Goal: Transaction & Acquisition: Purchase product/service

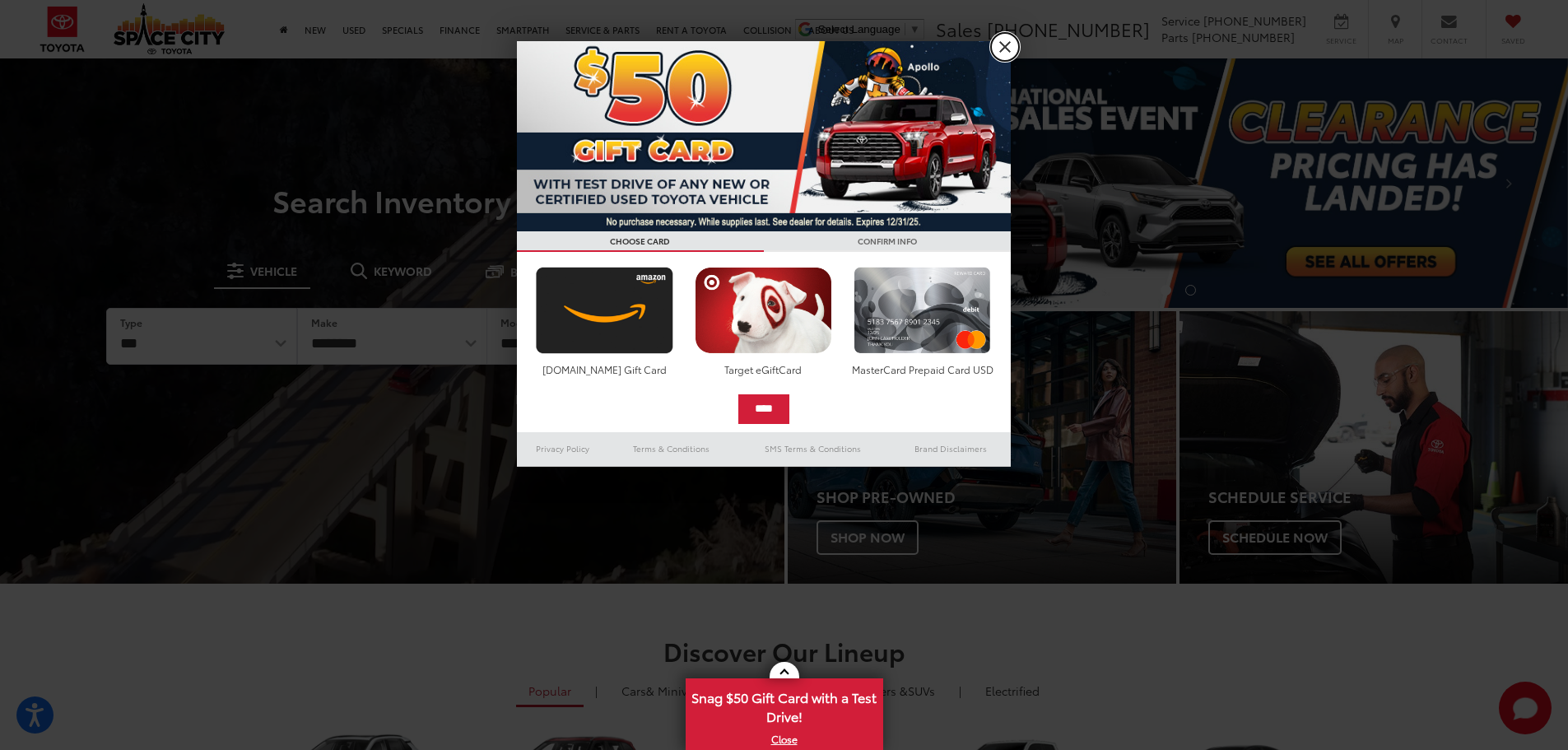
click at [1004, 56] on link "X" at bounding box center [1005, 46] width 28 height 28
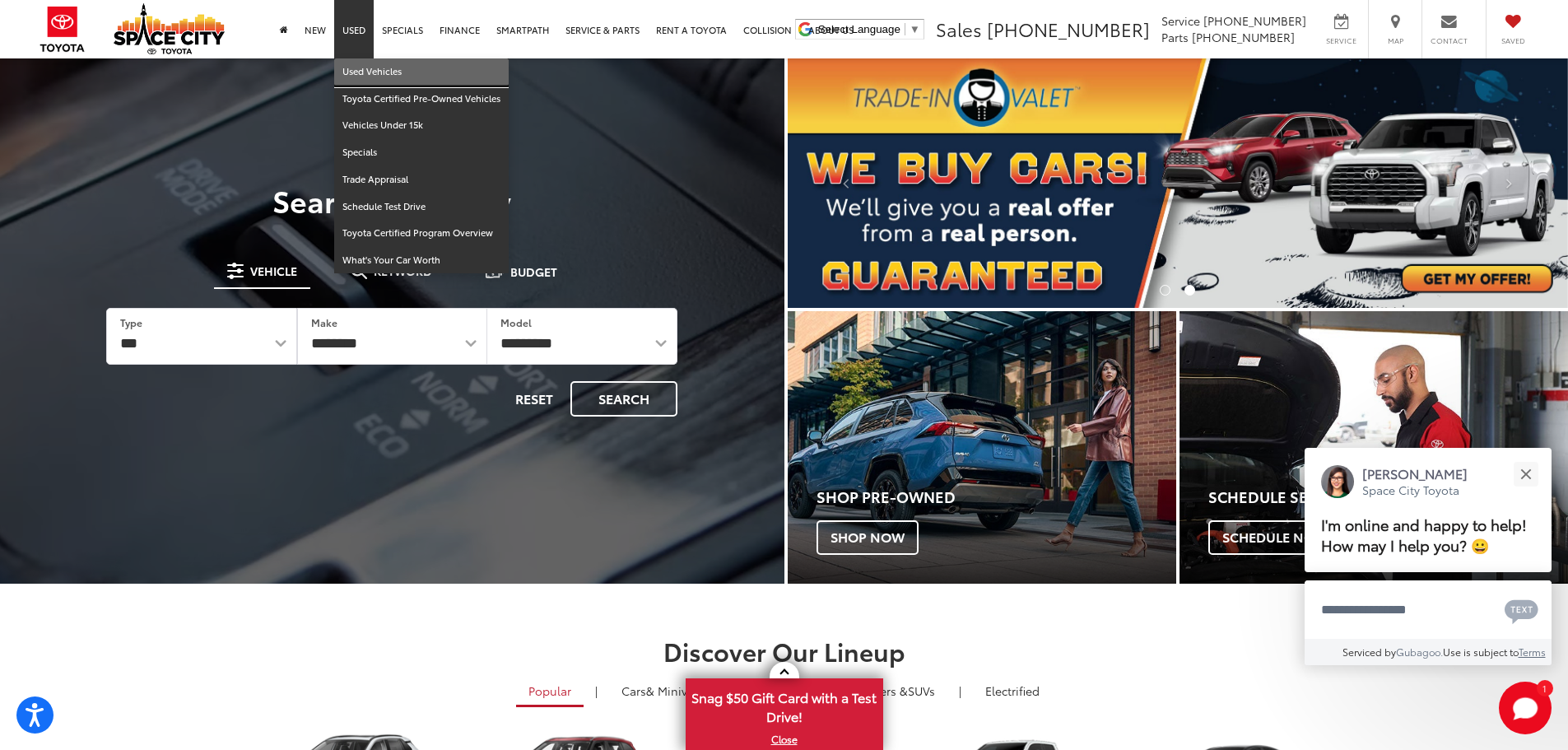
click at [365, 71] on link "Used Vehicles" at bounding box center [421, 72] width 174 height 27
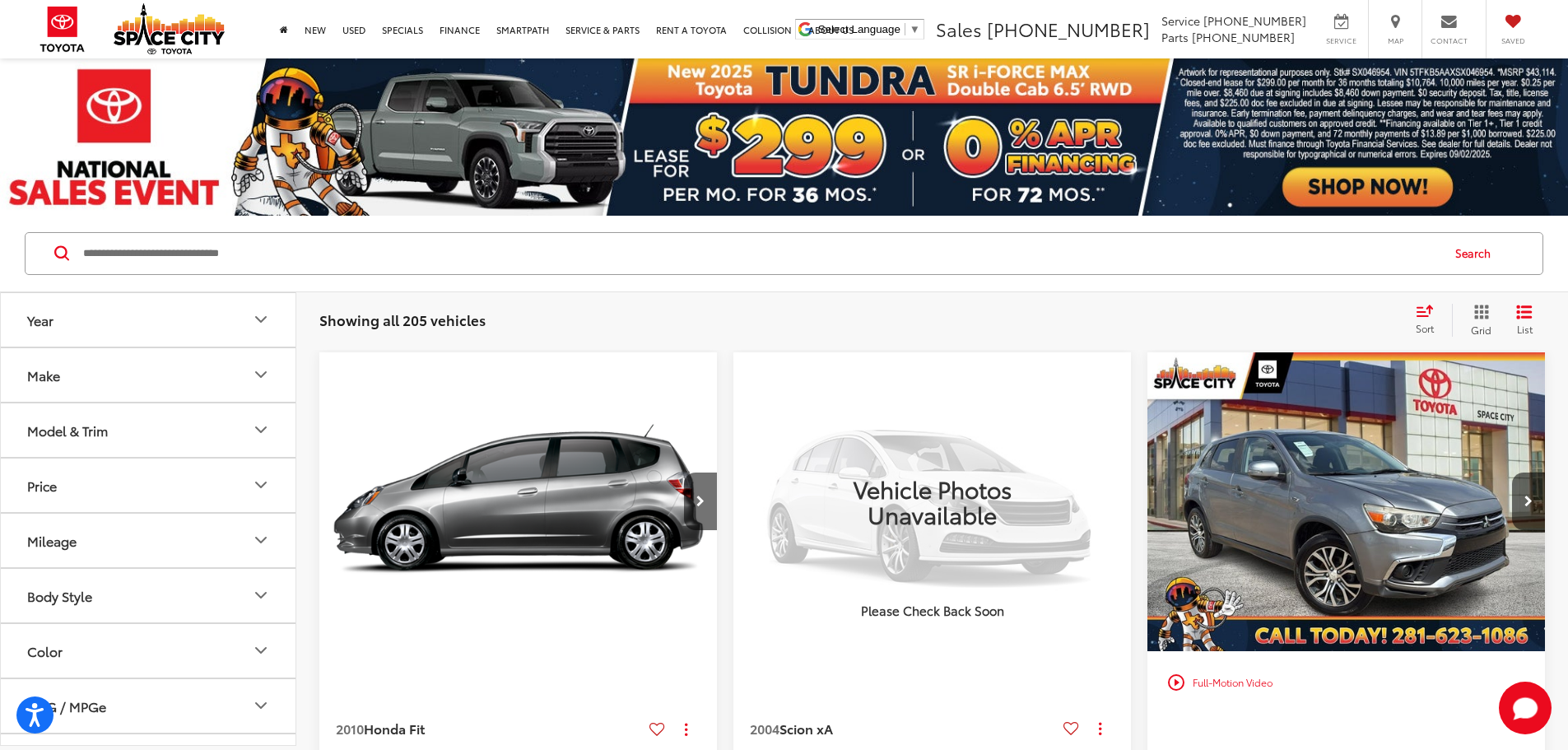
click at [260, 374] on icon "Make" at bounding box center [260, 374] width 20 height 20
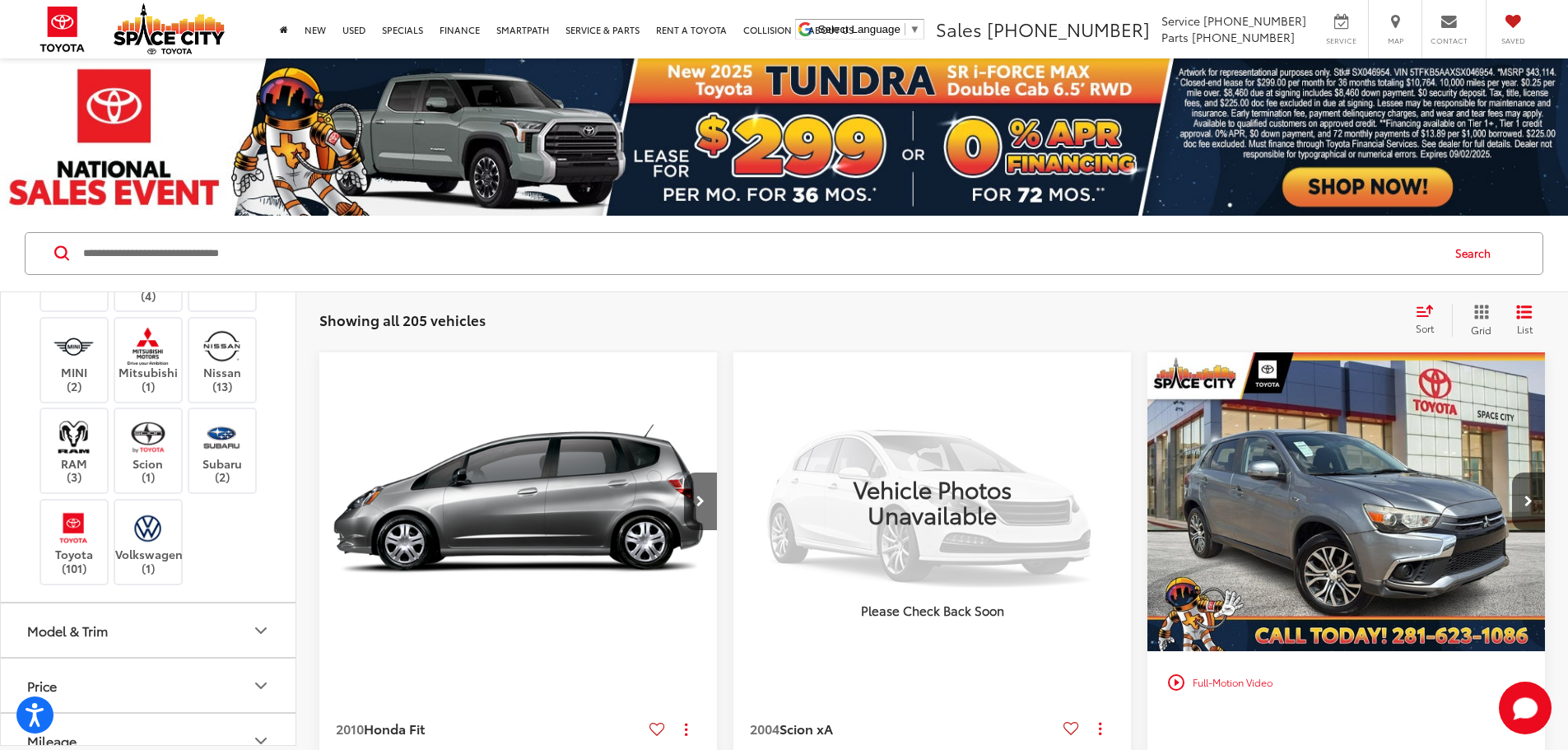
scroll to position [576, 0]
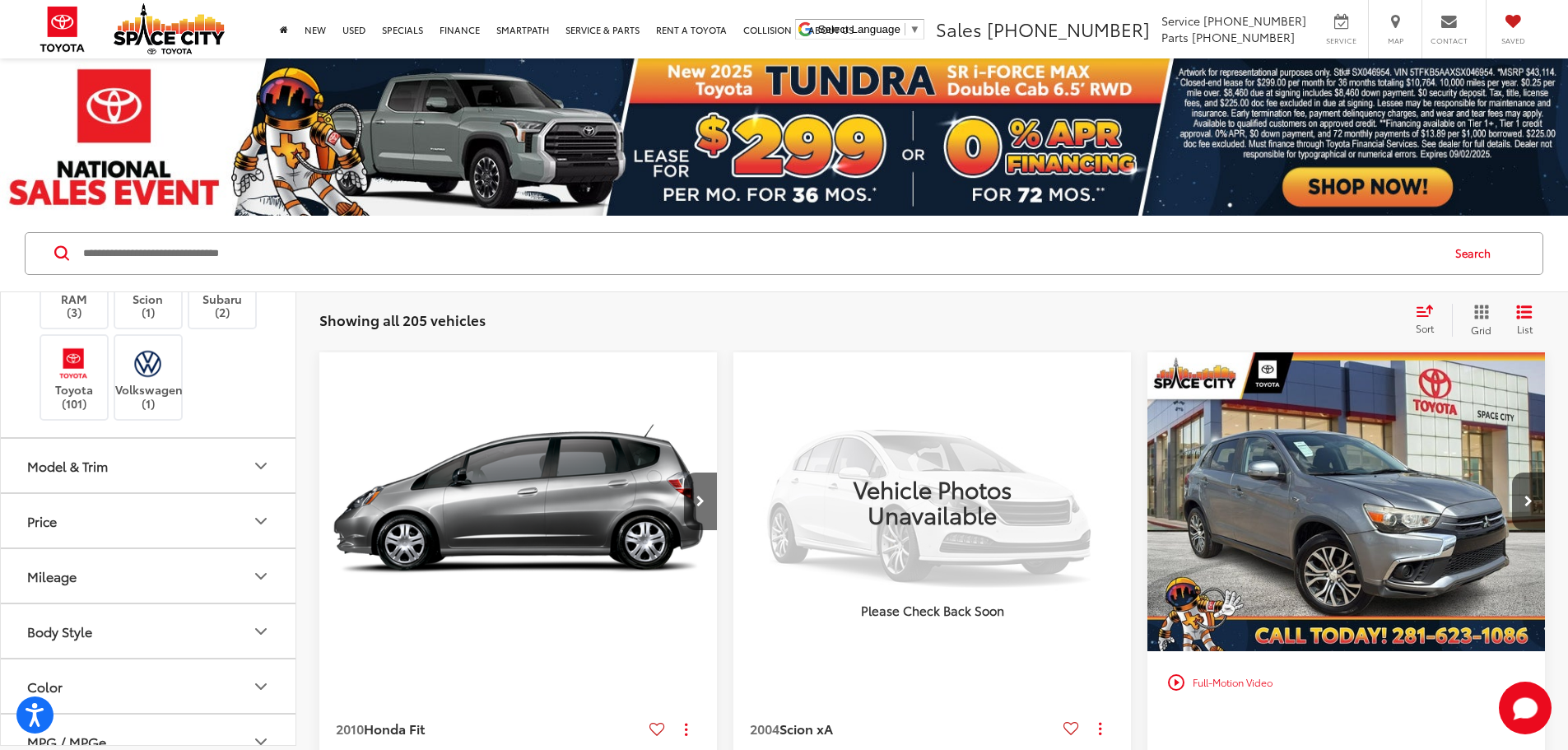
click at [161, 138] on label "Mercedes-Benz (4)" at bounding box center [148, 117] width 67 height 41
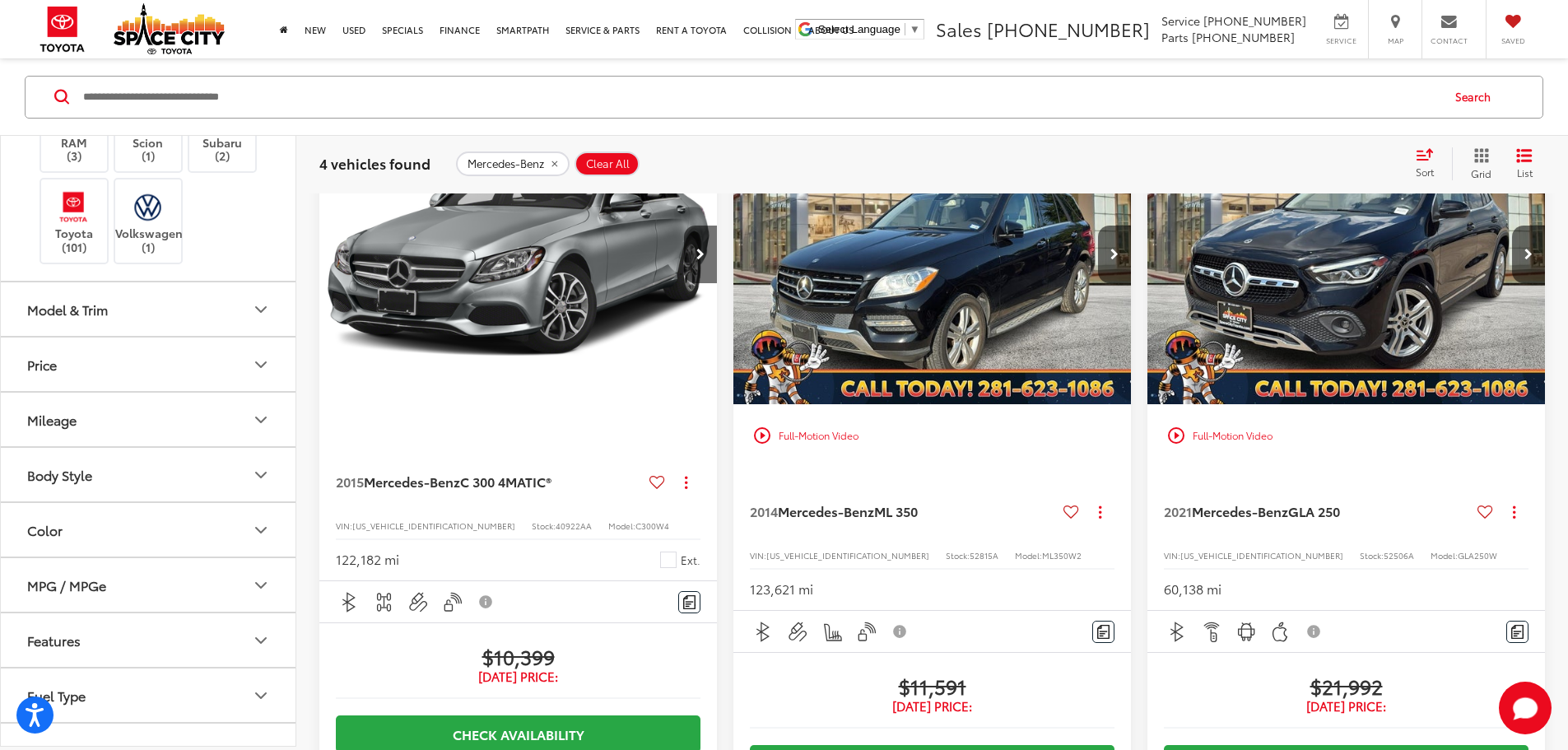
scroll to position [165, 0]
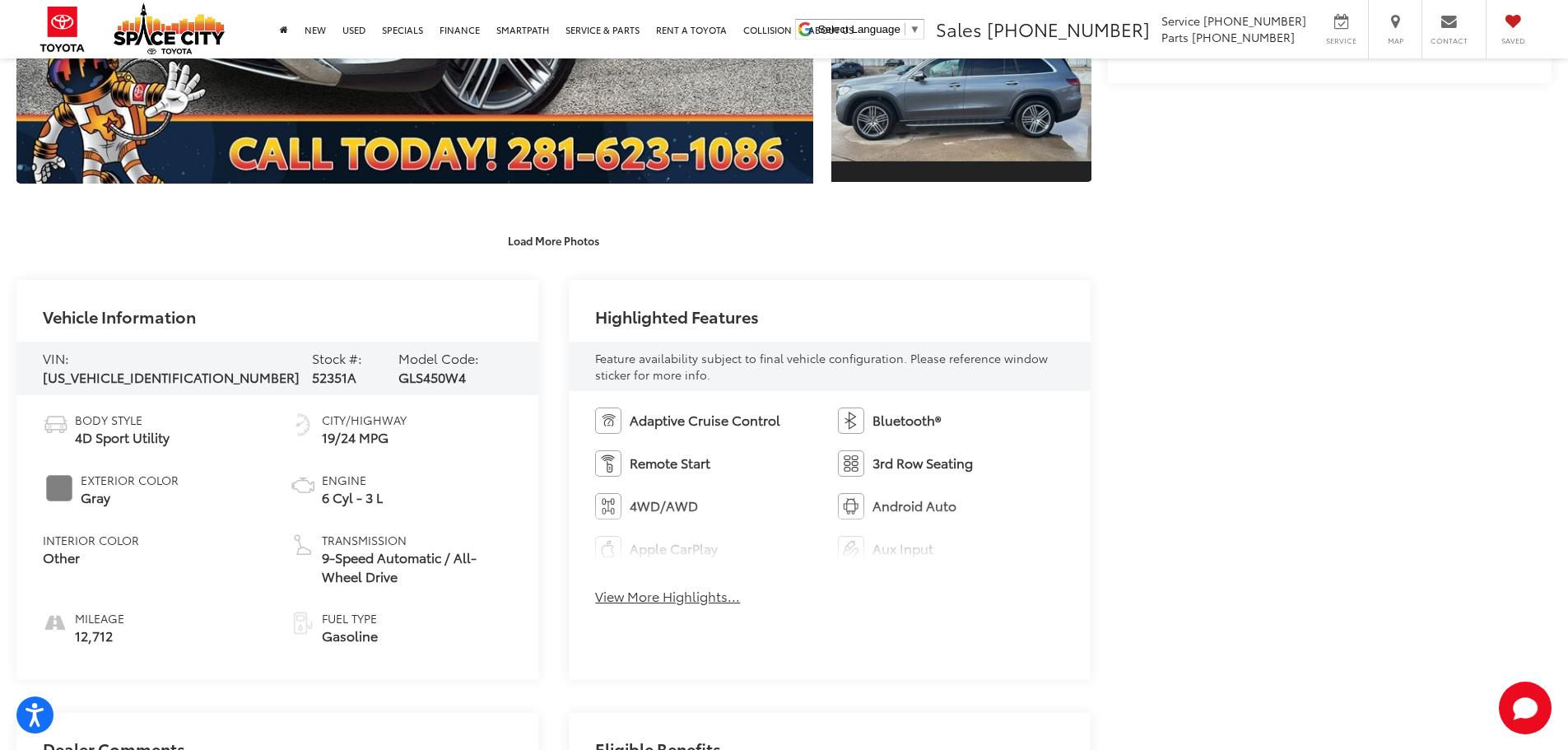
scroll to position [165, 0]
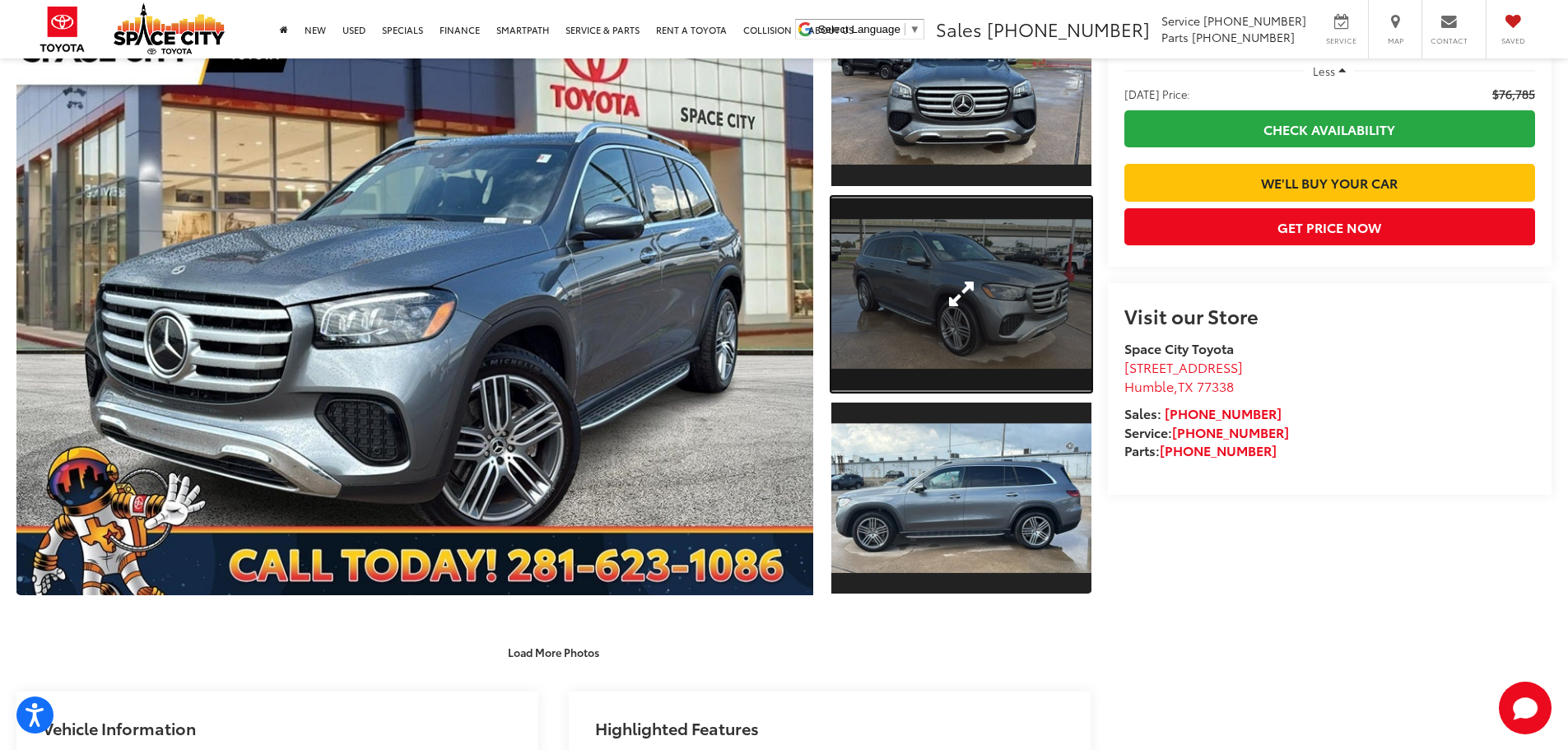
click at [1005, 324] on link "Expand Photo 2" at bounding box center [961, 295] width 260 height 195
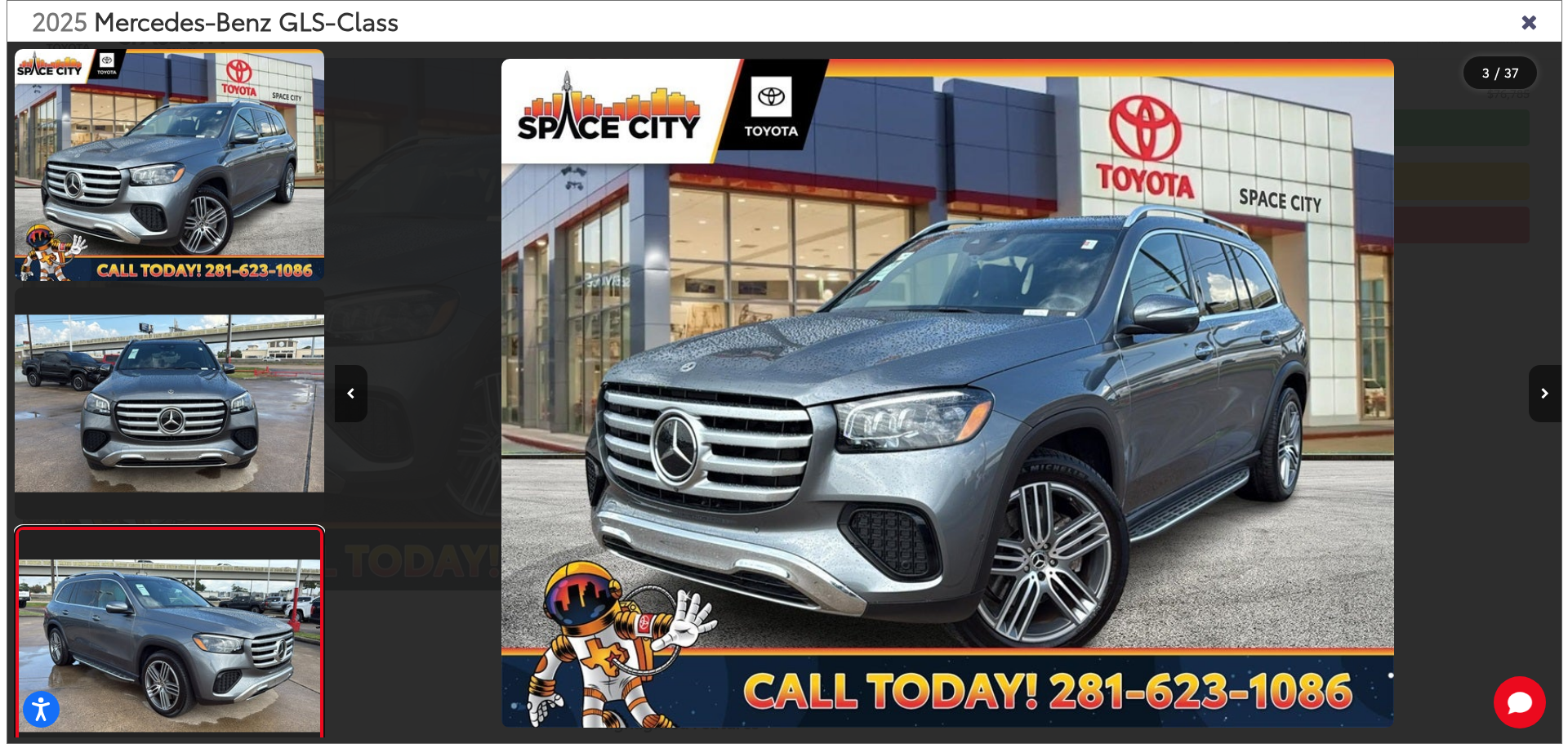
scroll to position [0, 2473]
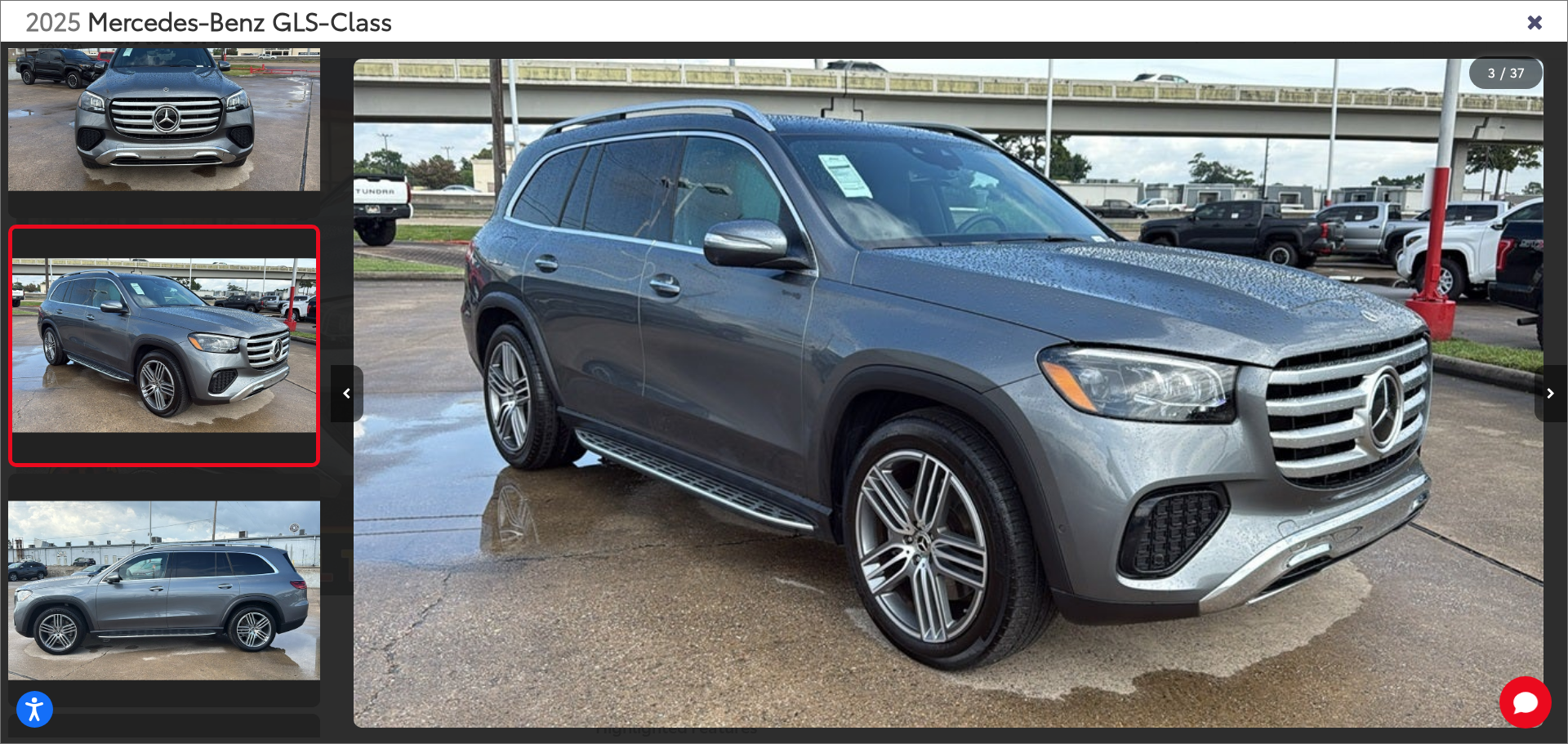
click at [1555, 384] on button "Next image" at bounding box center [1551, 394] width 32 height 57
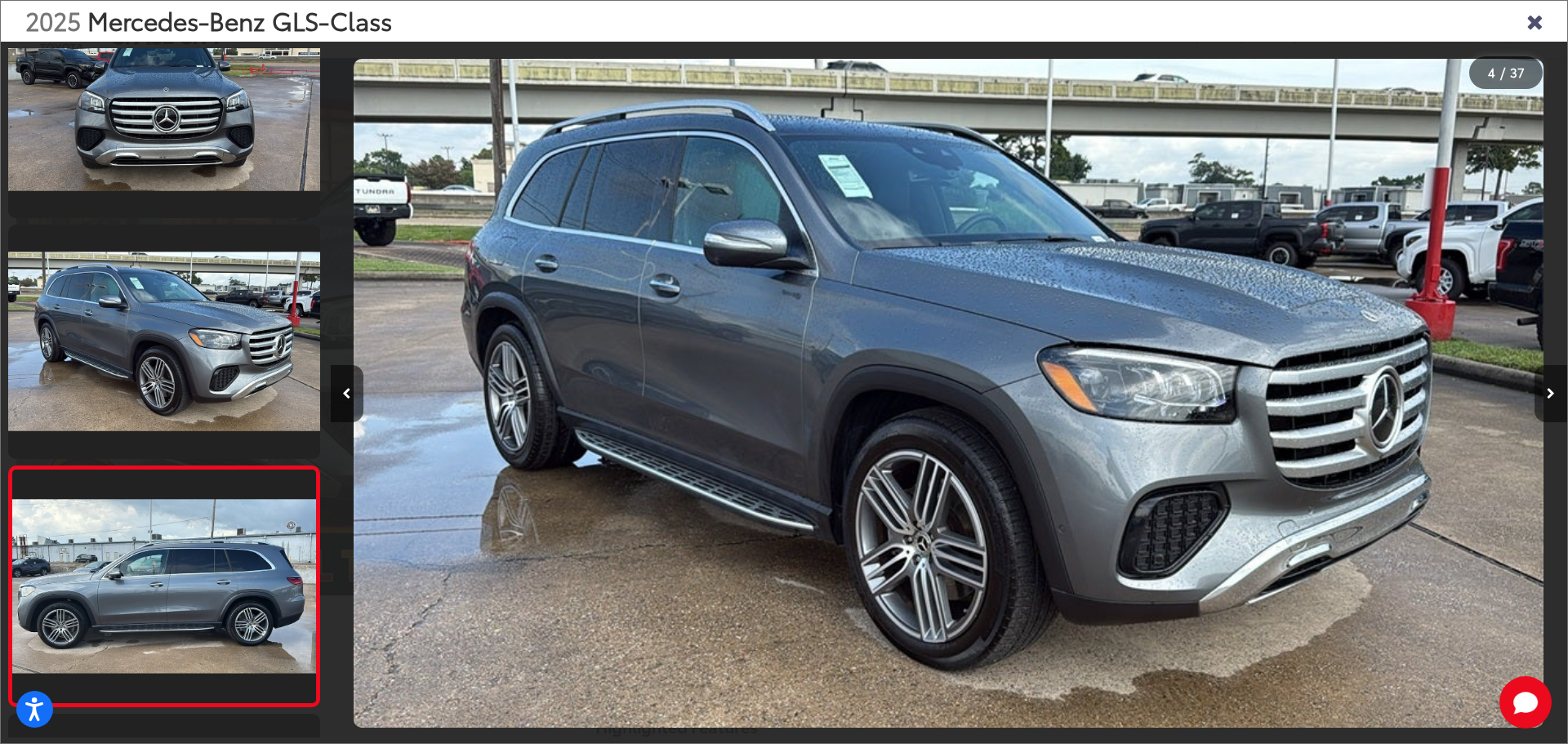
scroll to position [546, 0]
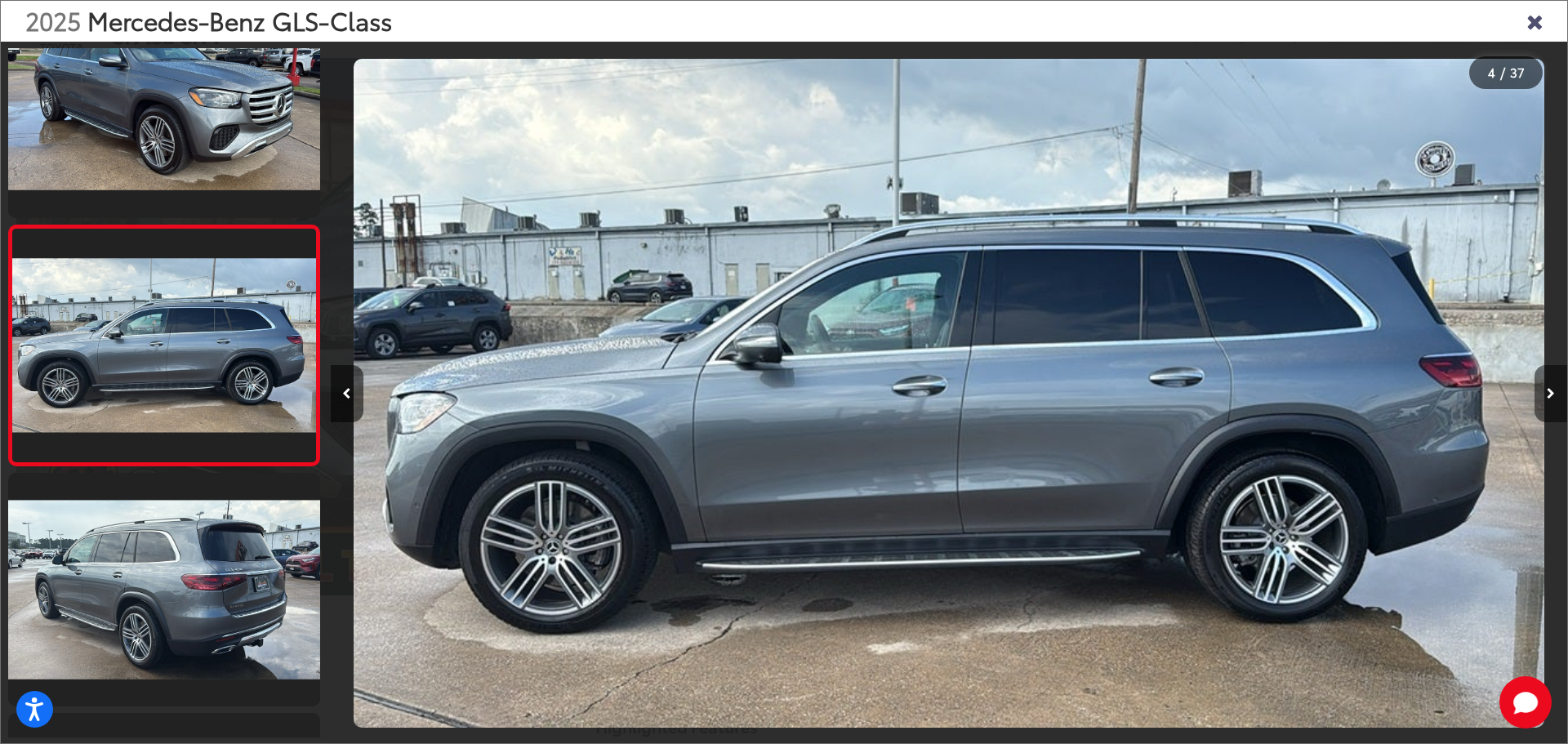
click at [1555, 384] on button "Next image" at bounding box center [1551, 394] width 32 height 57
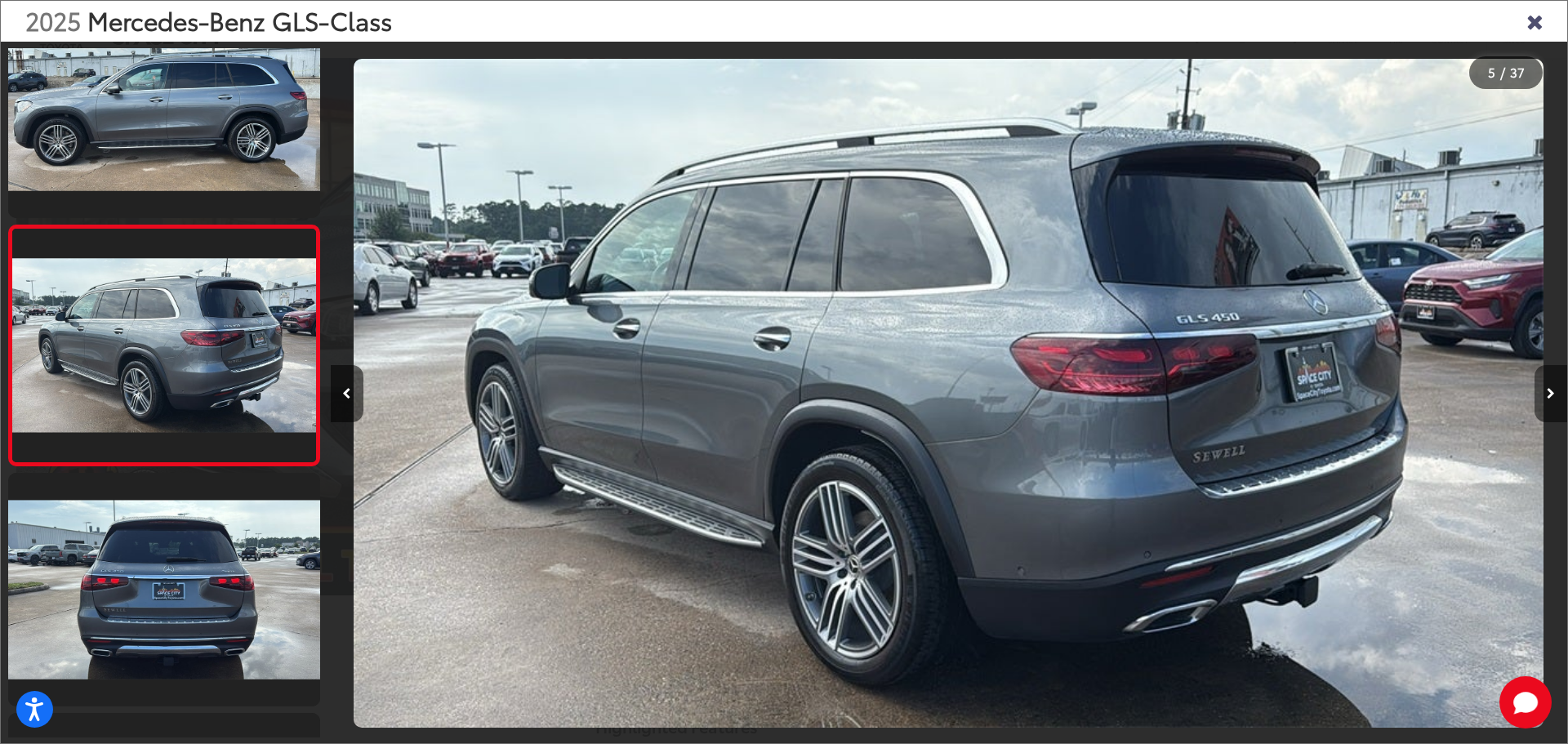
click at [1555, 384] on button "Next image" at bounding box center [1551, 394] width 32 height 57
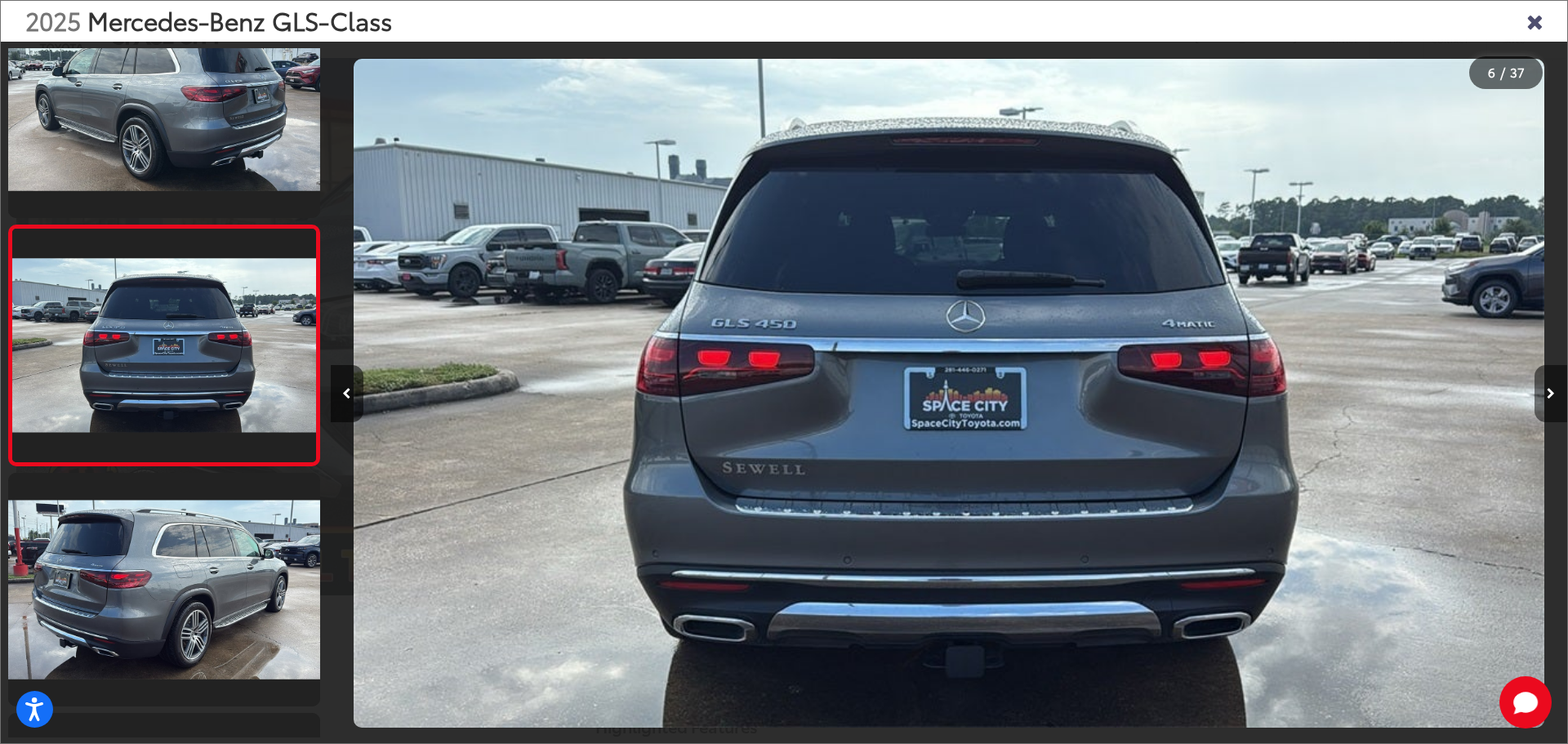
click at [1555, 384] on button "Next image" at bounding box center [1551, 394] width 32 height 57
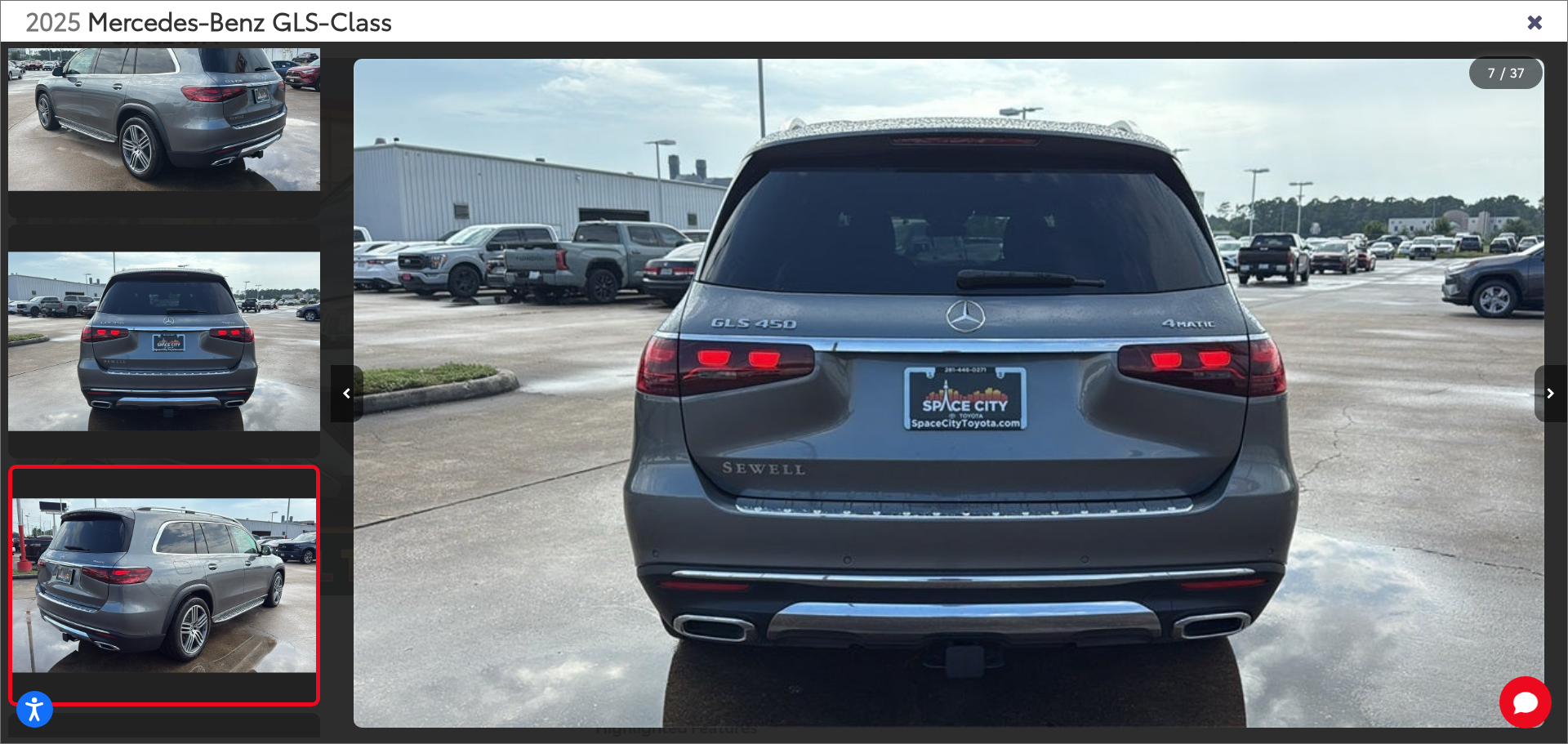
scroll to position [1266, 0]
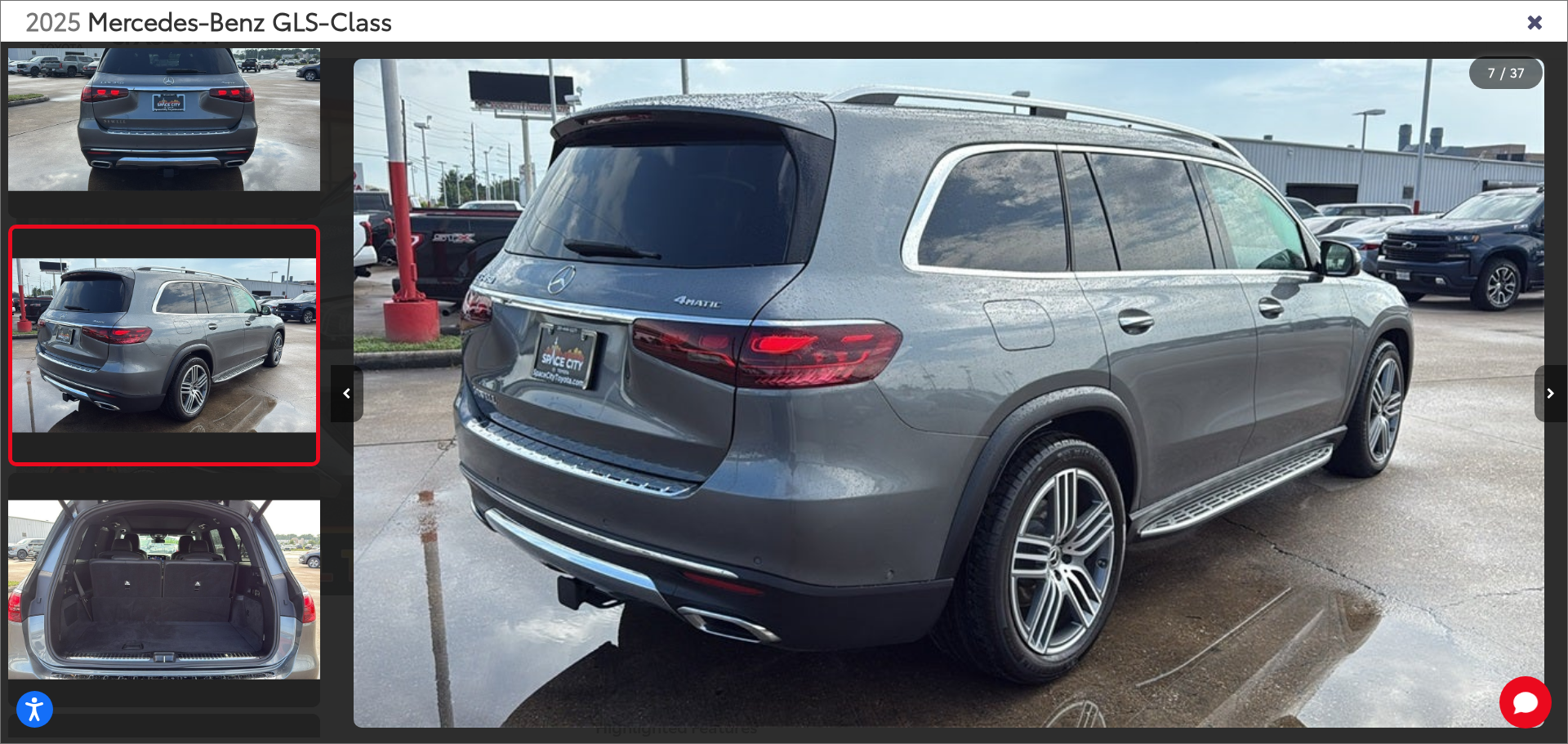
click at [1555, 384] on button "Next image" at bounding box center [1551, 394] width 32 height 57
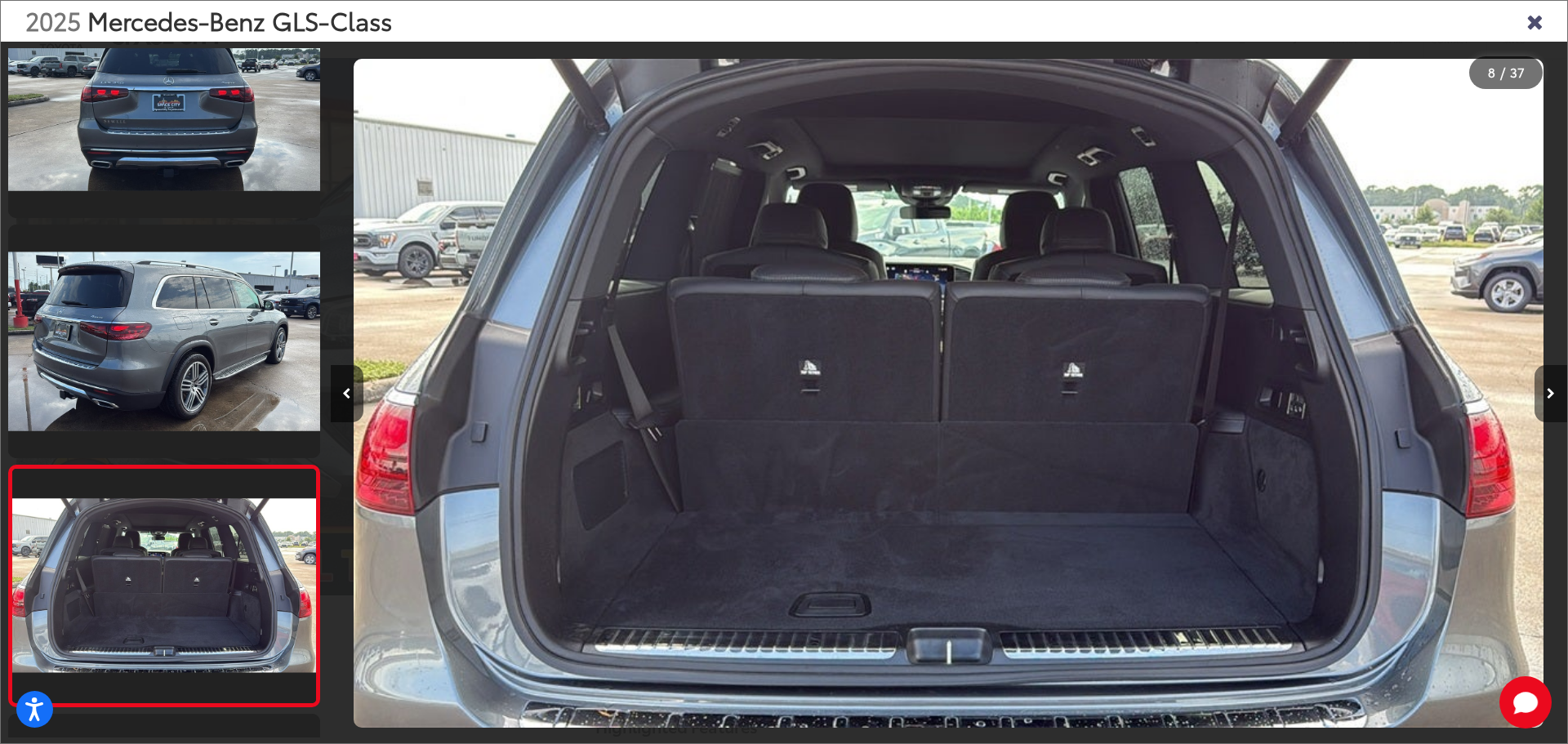
scroll to position [1506, 0]
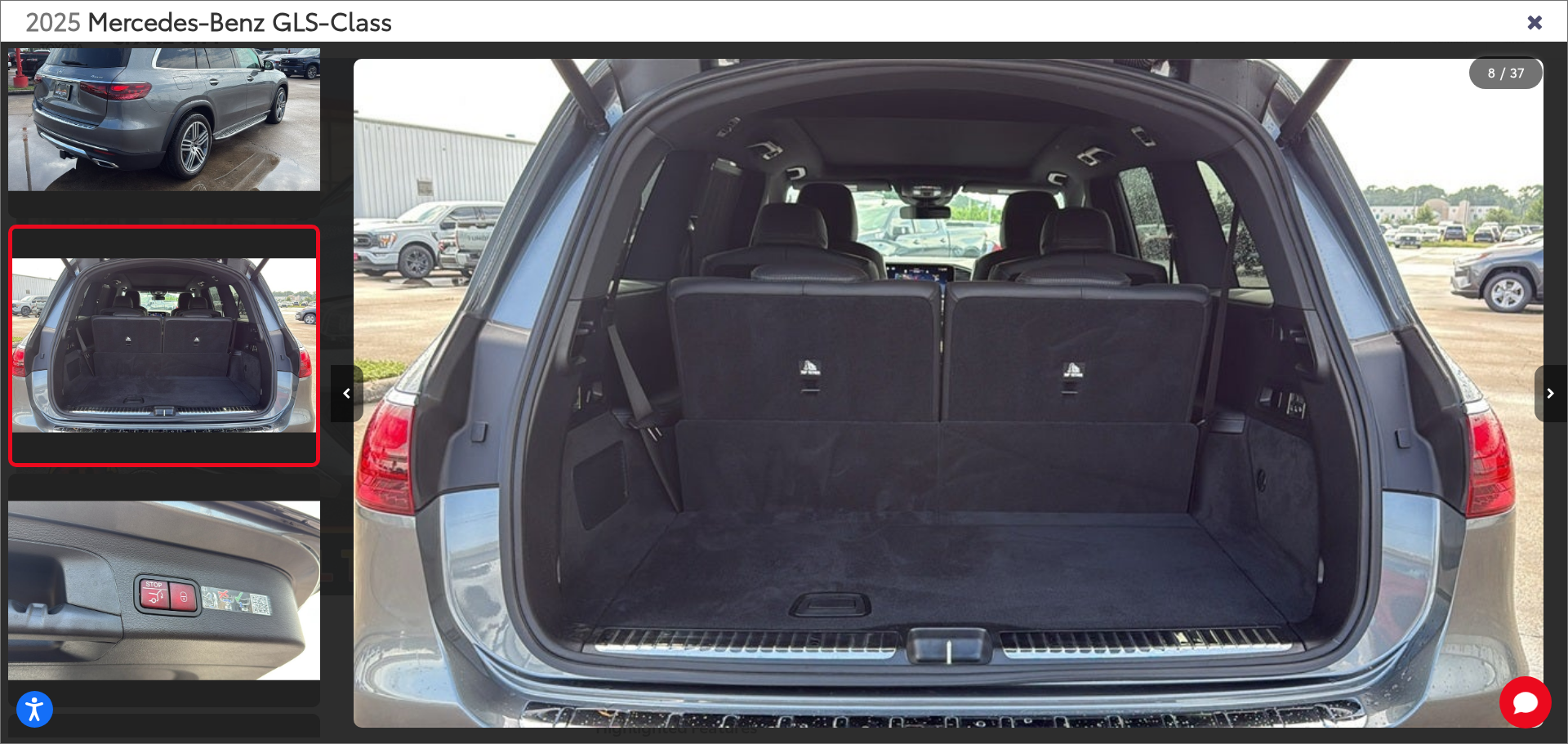
click at [1555, 383] on button "Next image" at bounding box center [1551, 394] width 32 height 57
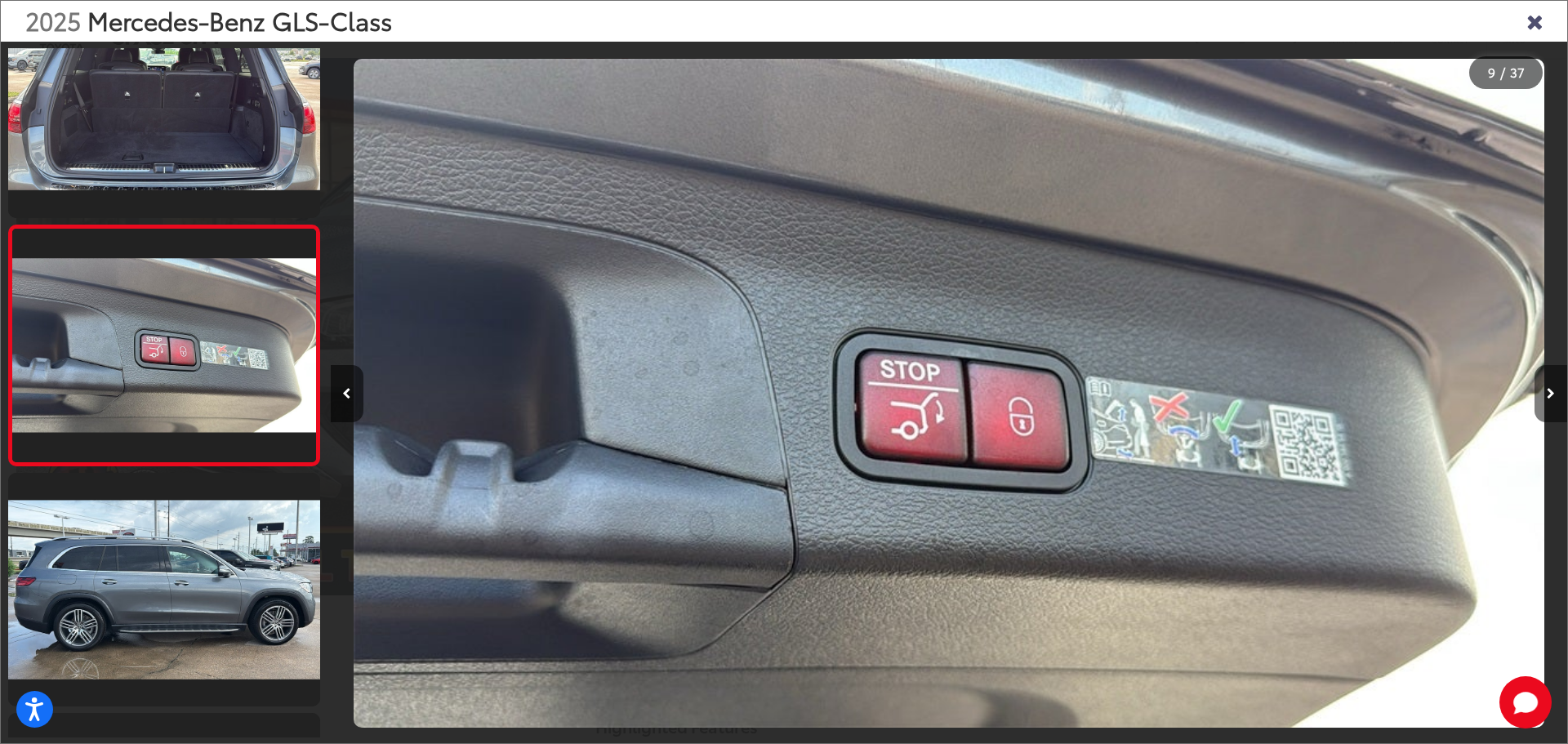
click at [1555, 383] on button "Next image" at bounding box center [1551, 394] width 32 height 57
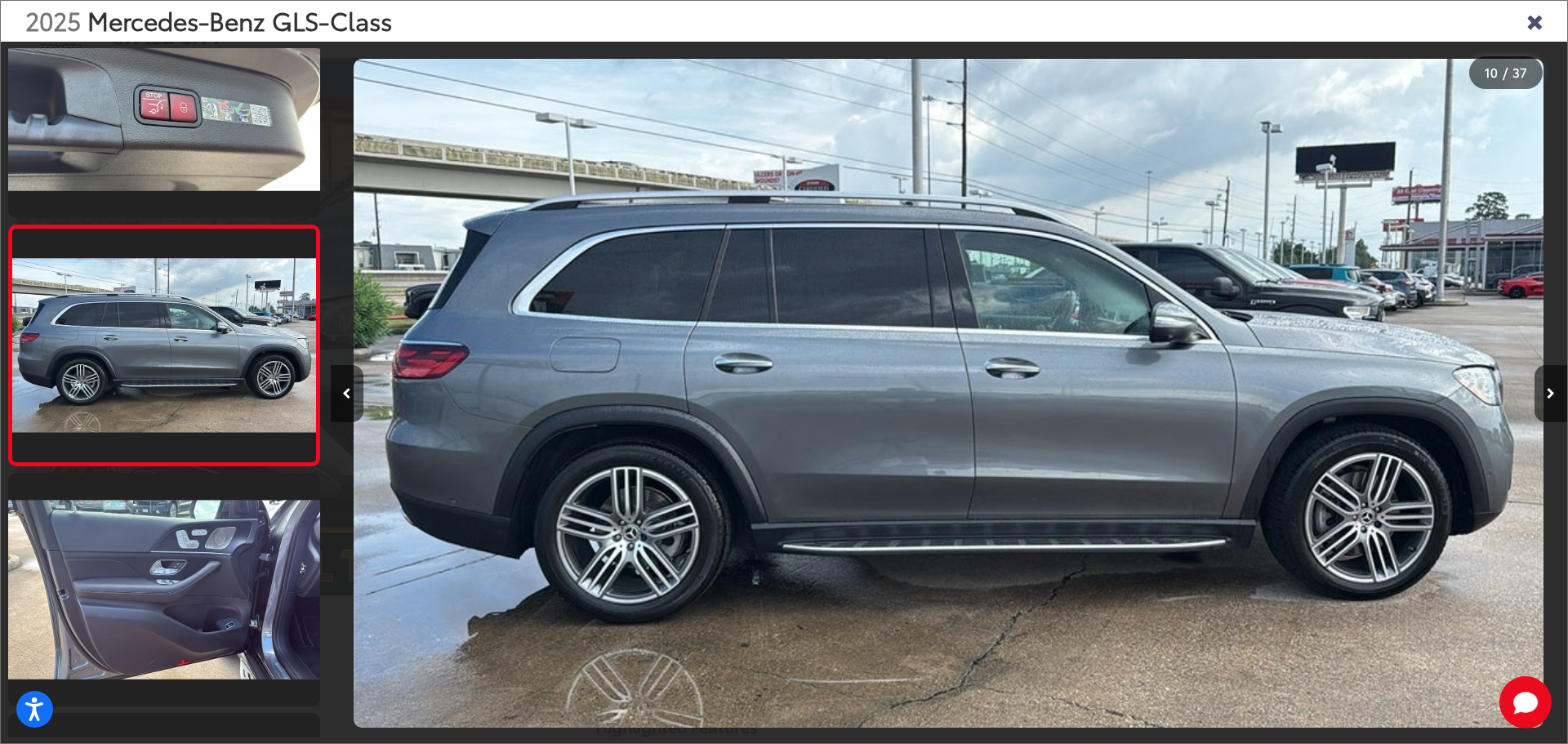
click at [1555, 383] on div "2025 Mercedes-Benz GLS-Class 10 / 37" at bounding box center [784, 372] width 1568 height 744
click at [1555, 388] on button "Next image" at bounding box center [1551, 394] width 32 height 57
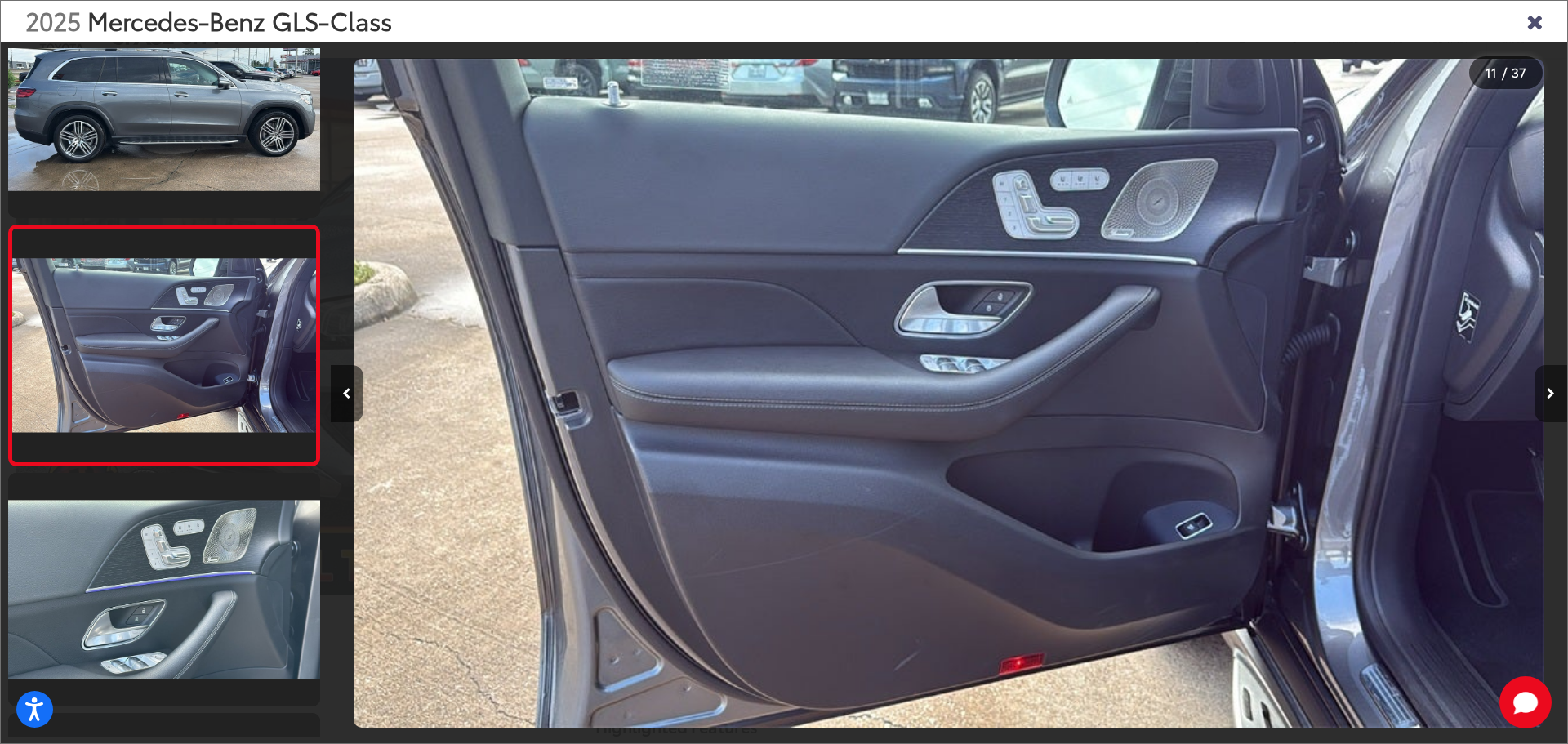
click at [1555, 388] on button "Next image" at bounding box center [1551, 394] width 32 height 57
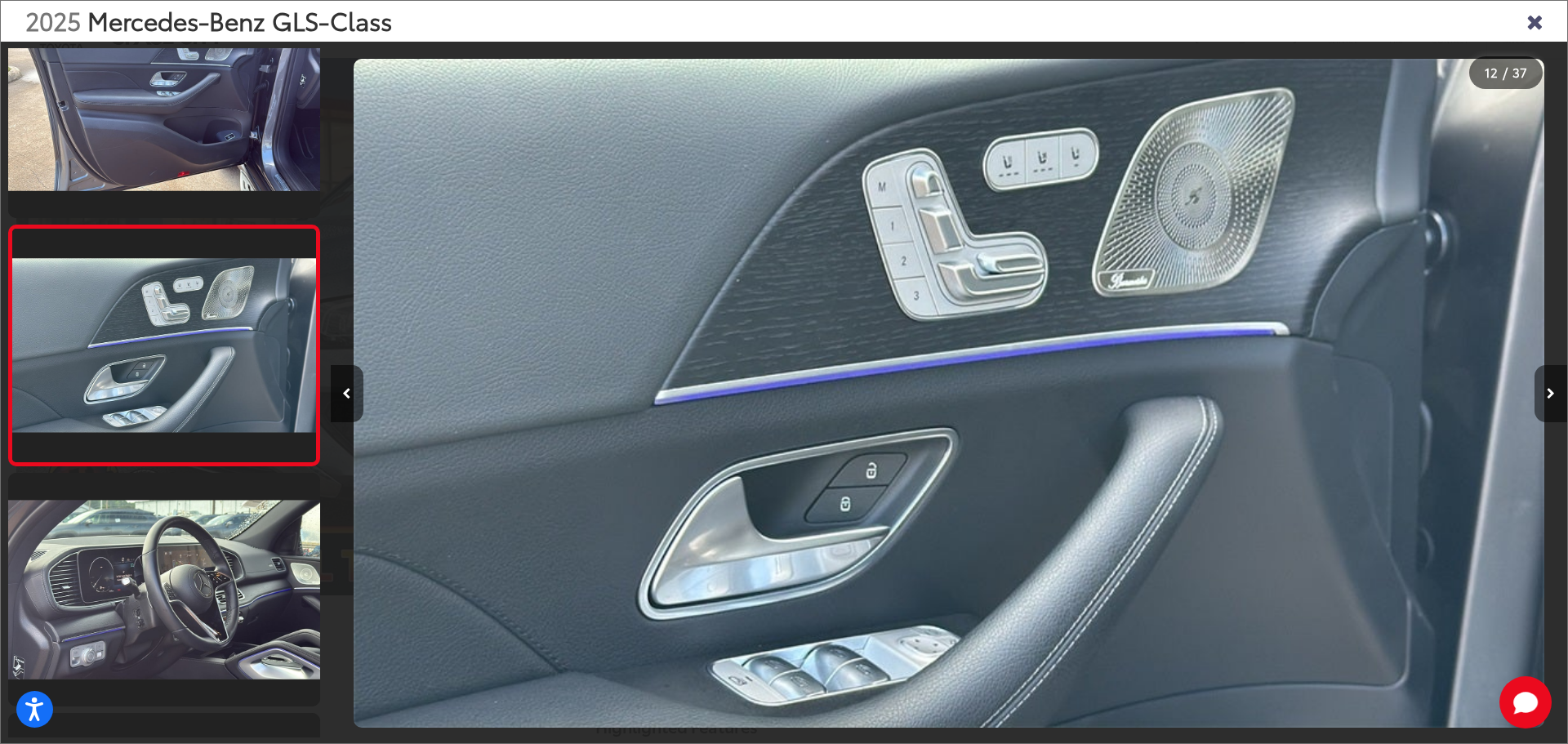
click at [1555, 388] on button "Next image" at bounding box center [1551, 394] width 32 height 57
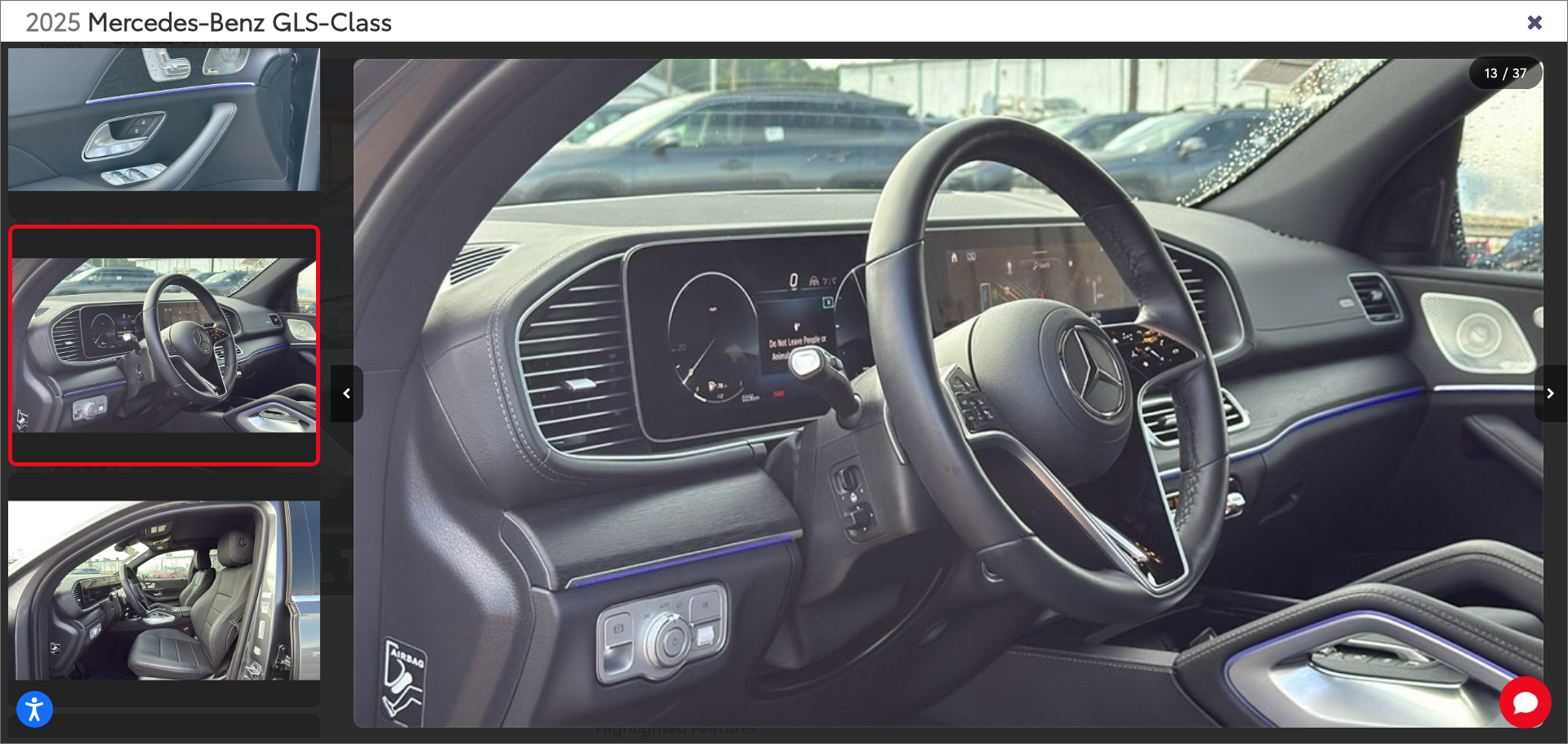
click at [1555, 388] on button "Next image" at bounding box center [1551, 394] width 32 height 57
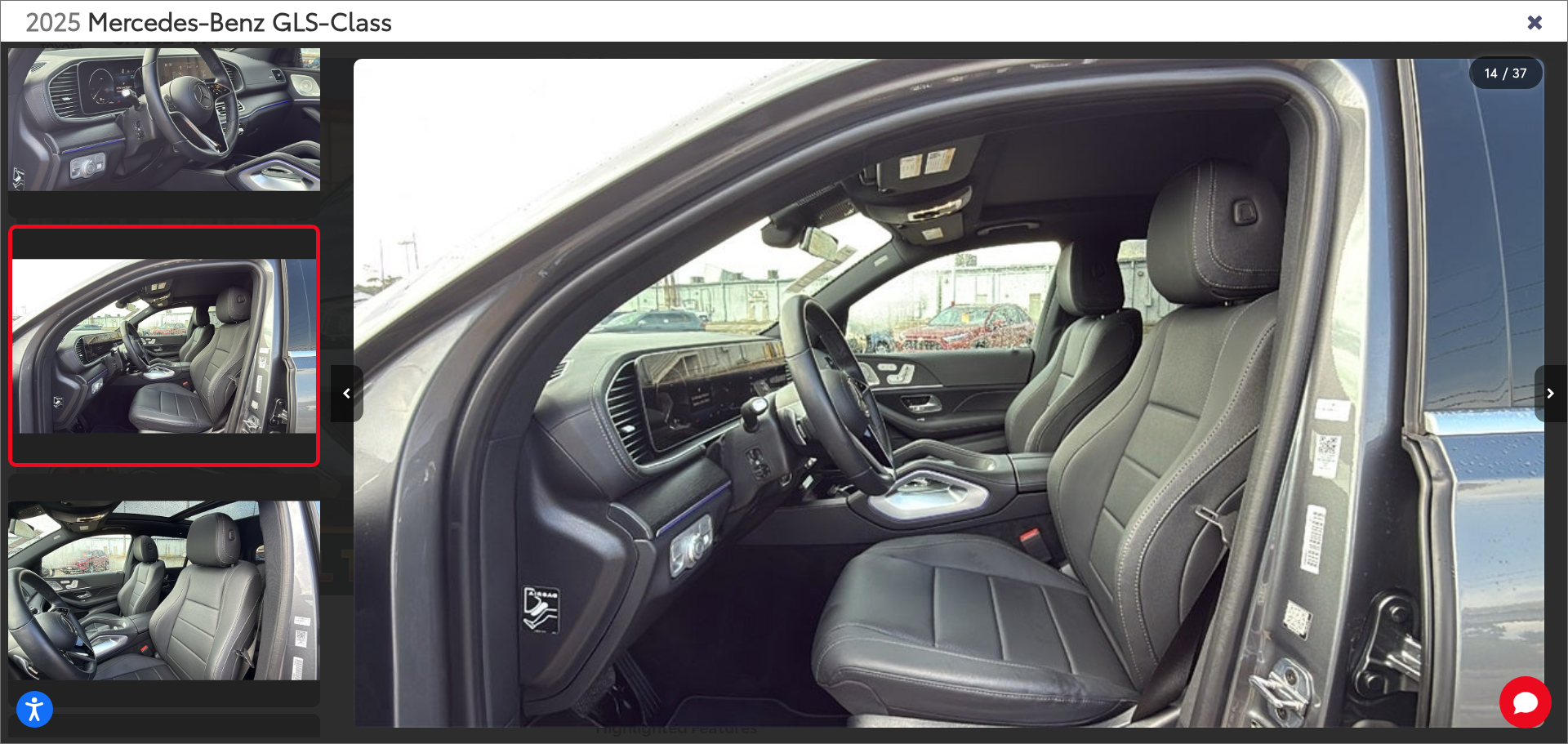
click at [1555, 388] on button "Next image" at bounding box center [1551, 394] width 32 height 57
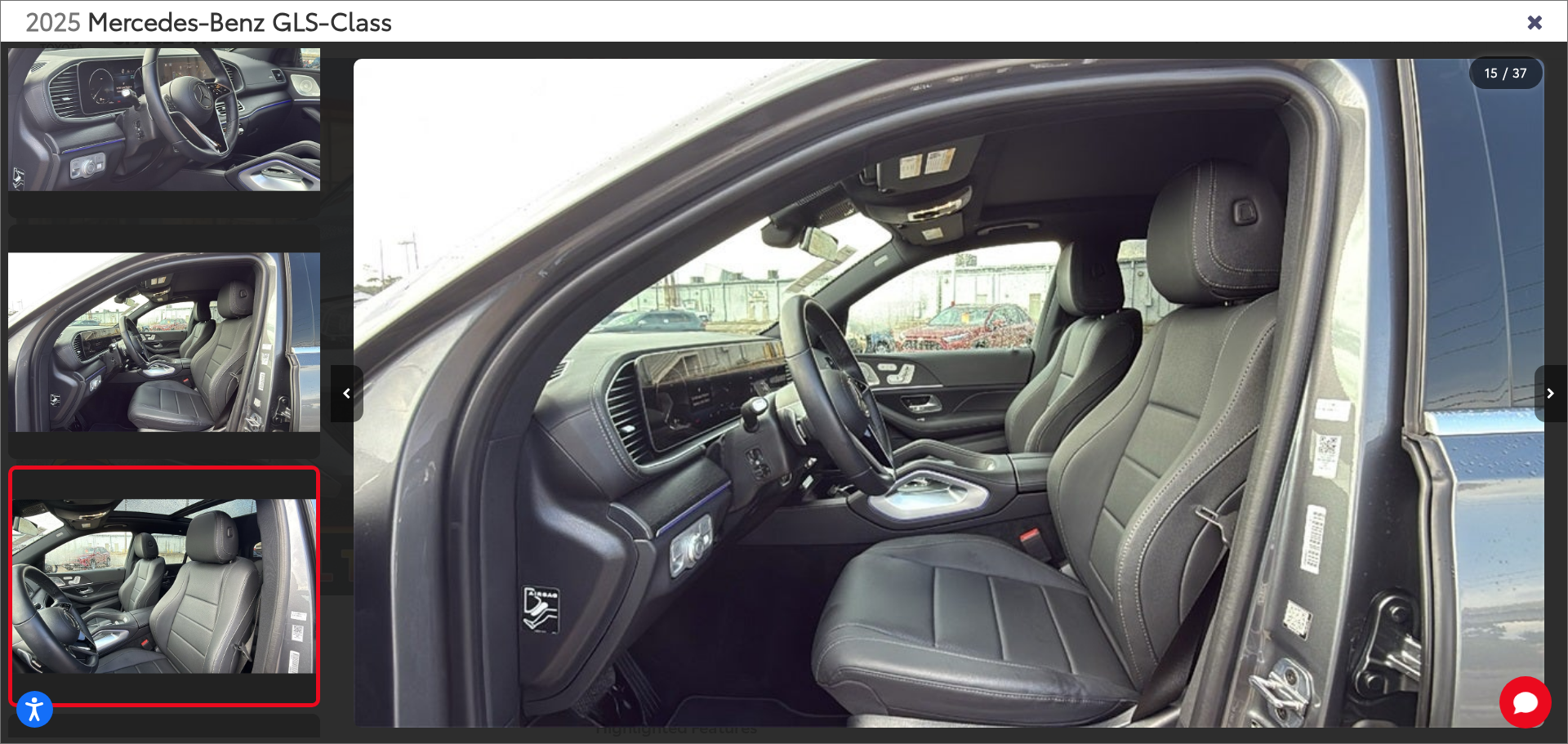
scroll to position [0, 0]
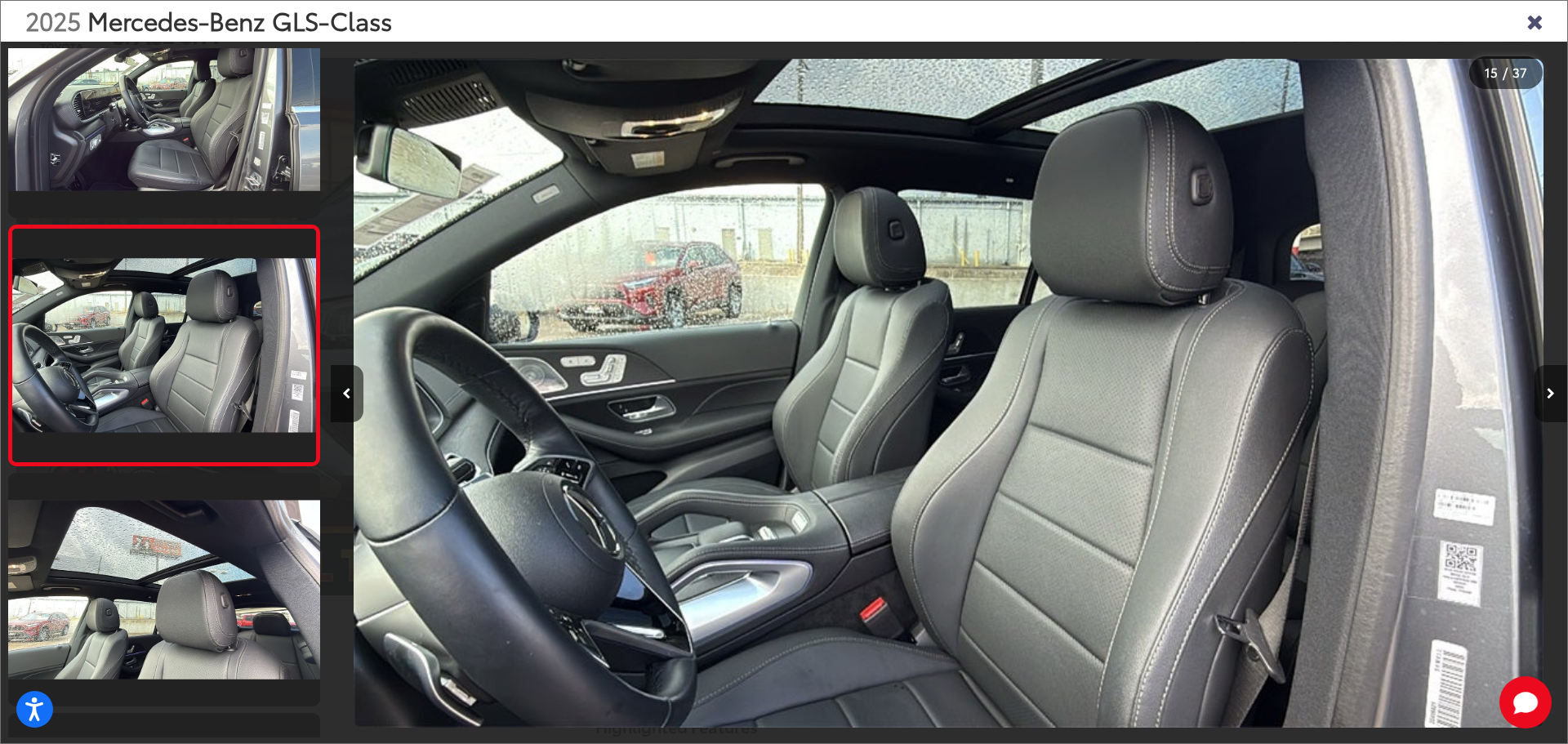
click at [1555, 389] on button "Next image" at bounding box center [1551, 394] width 32 height 57
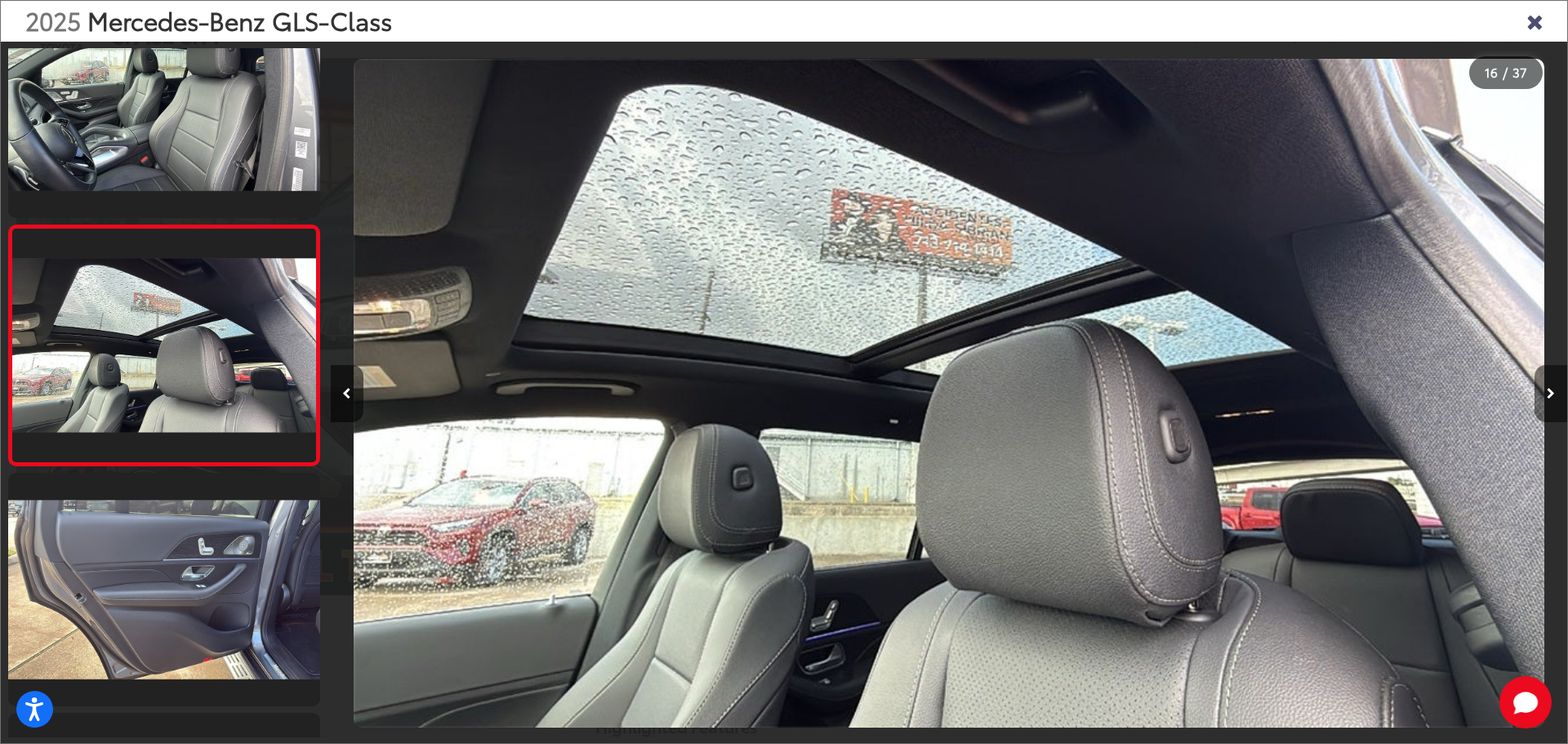
click at [1555, 389] on button "Next image" at bounding box center [1551, 394] width 32 height 57
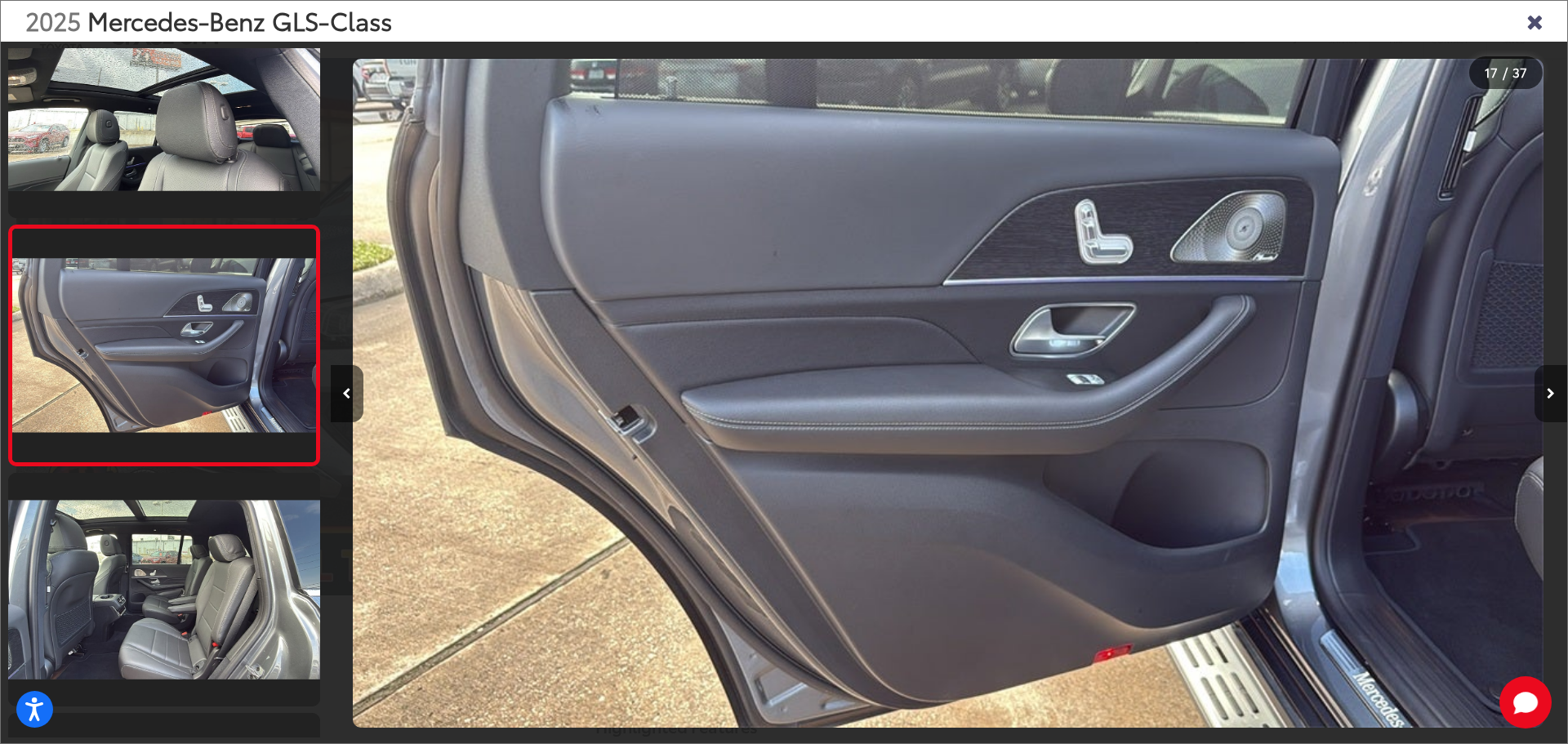
click at [1555, 389] on button "Next image" at bounding box center [1551, 394] width 32 height 57
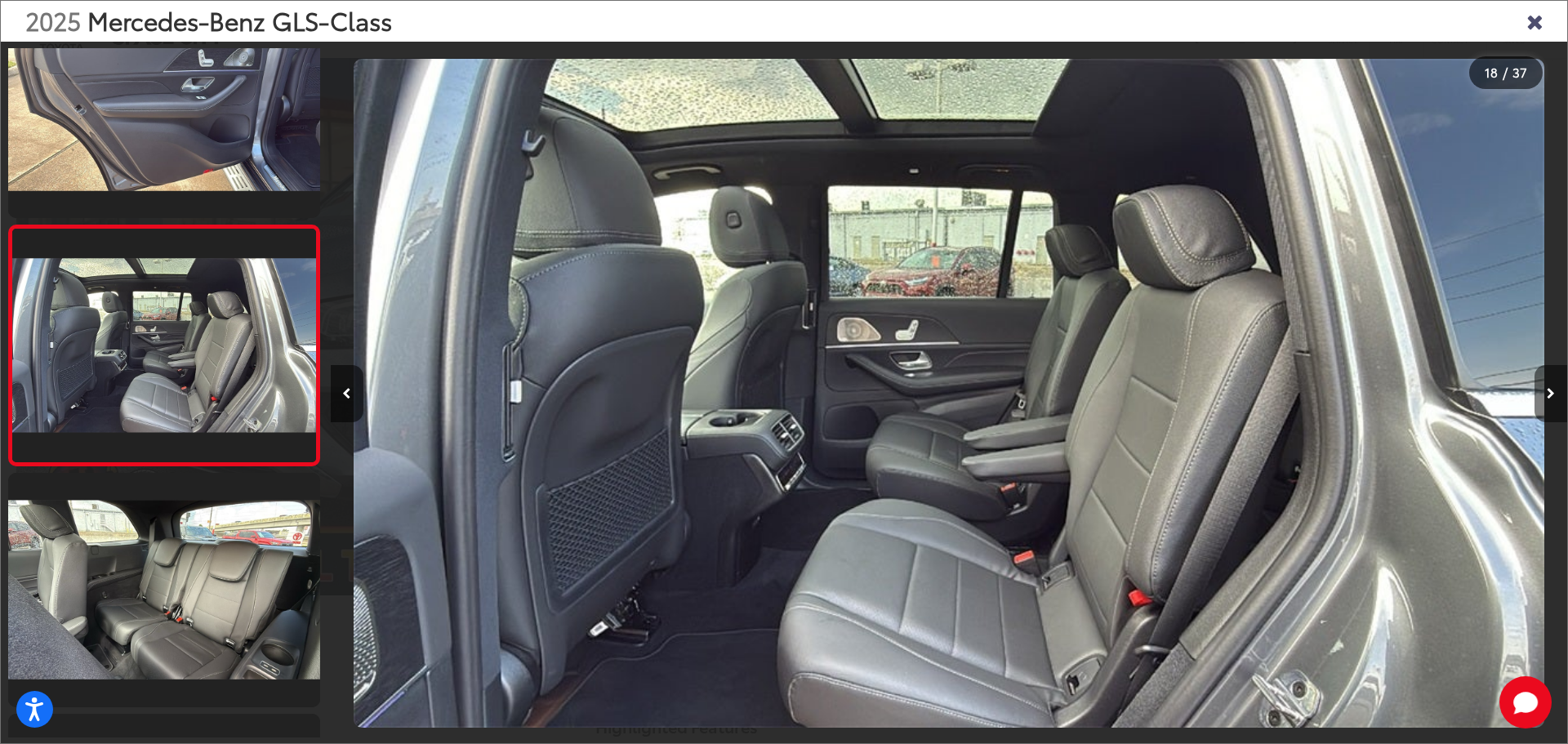
click at [1555, 389] on button "Next image" at bounding box center [1551, 394] width 32 height 57
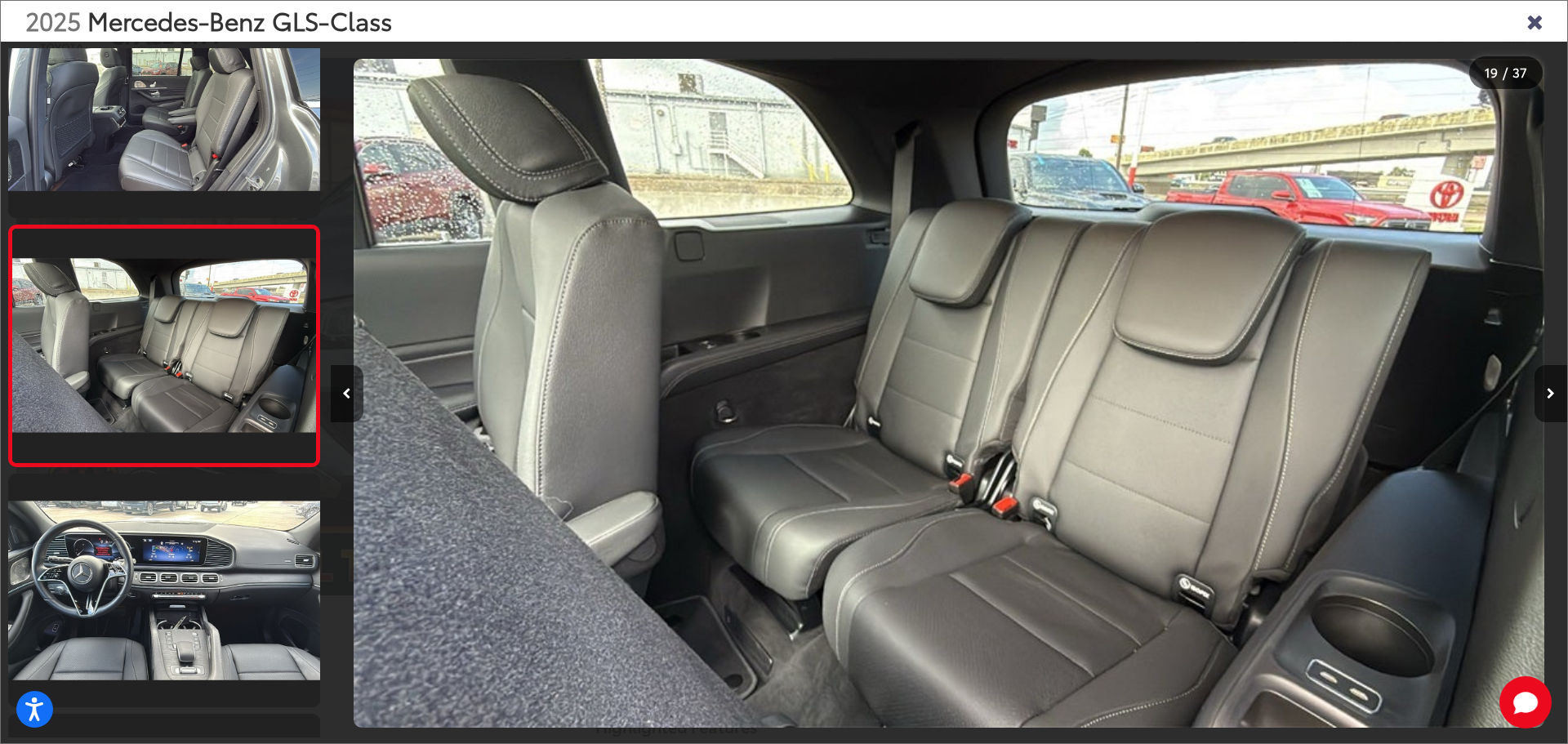
click at [1539, 22] on icon "Close gallery" at bounding box center [1534, 20] width 16 height 21
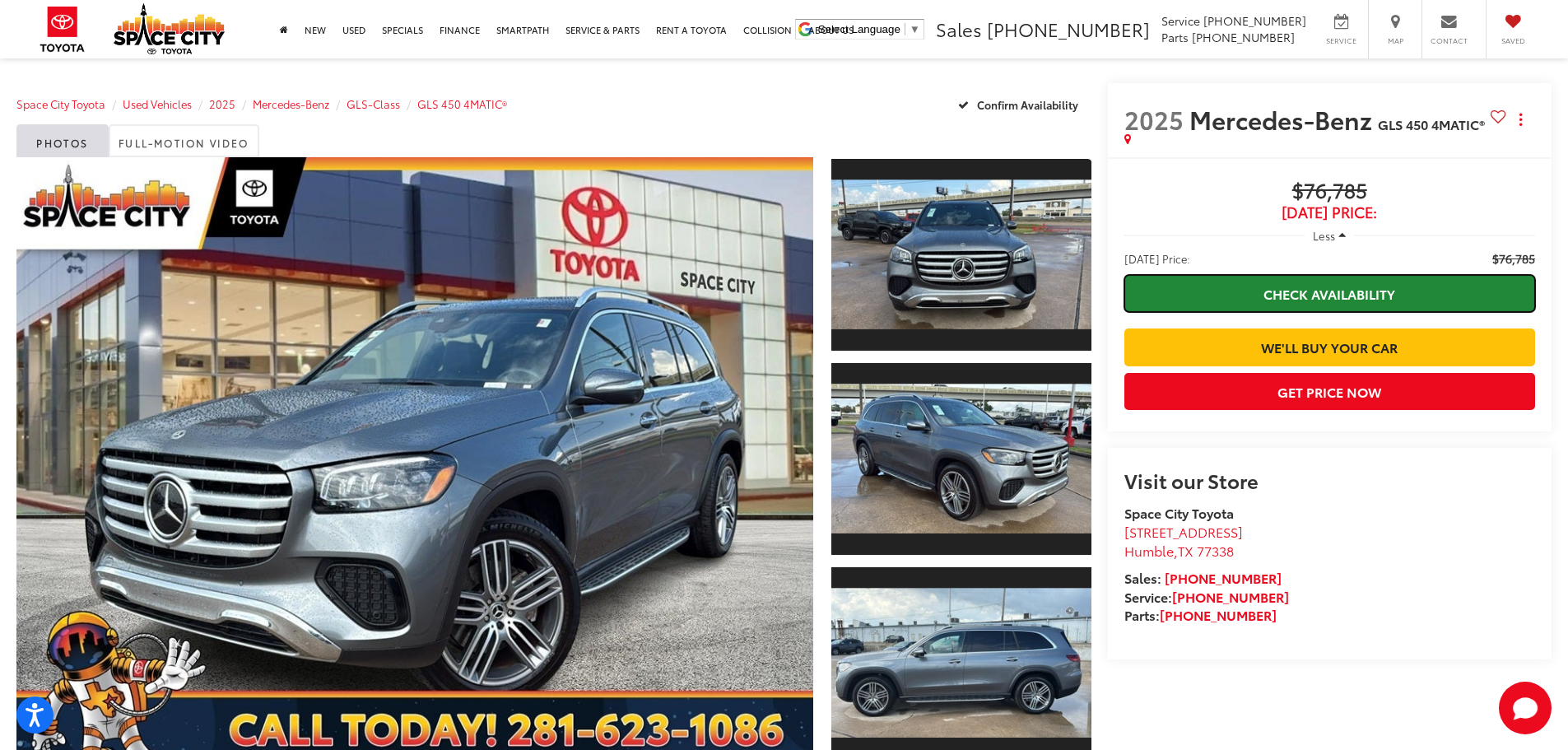
click at [1348, 290] on link "Check Availability" at bounding box center [1329, 293] width 410 height 37
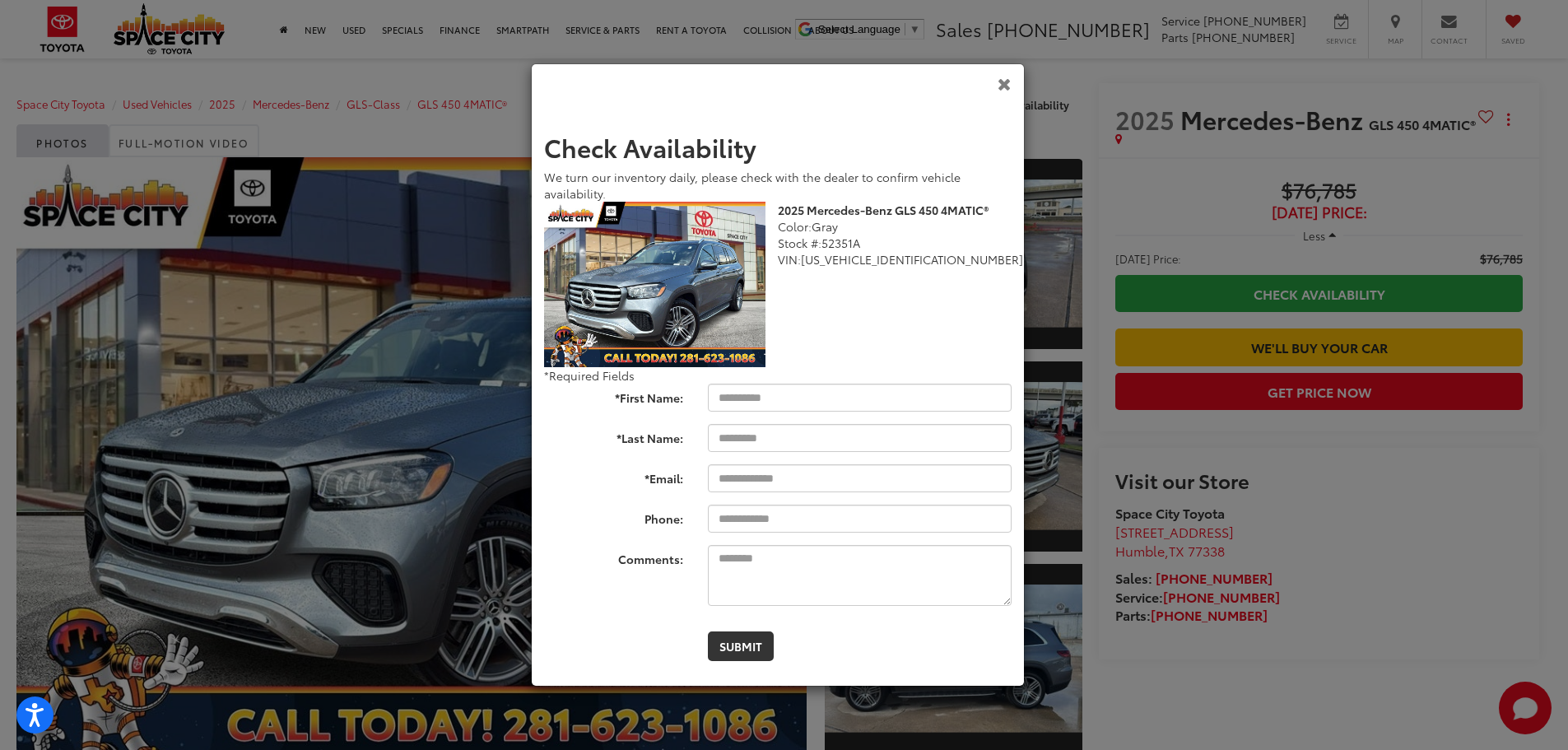
click at [1005, 83] on icon "Close" at bounding box center [1005, 83] width 14 height 17
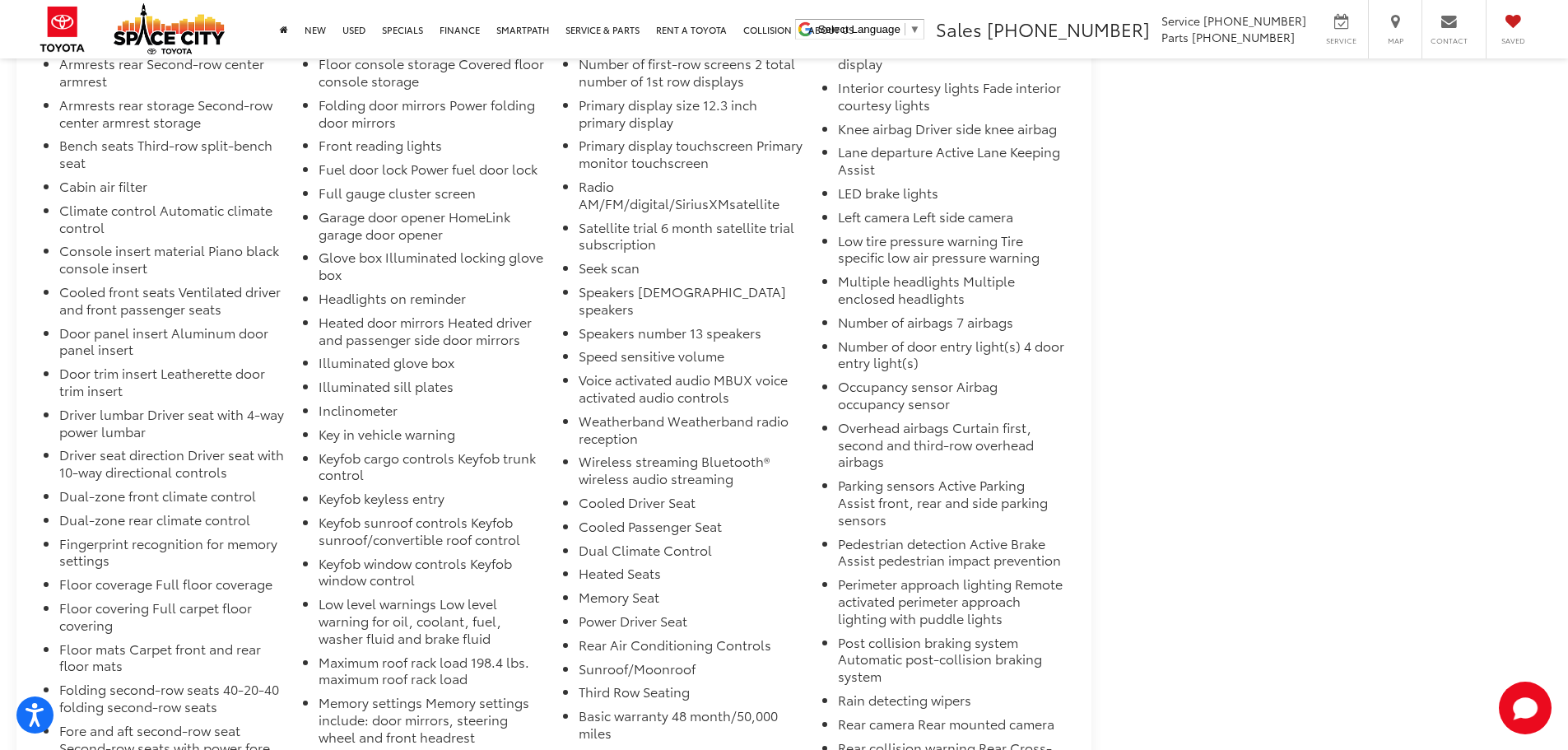
scroll to position [2305, 0]
